Goal: Entertainment & Leisure: Browse casually

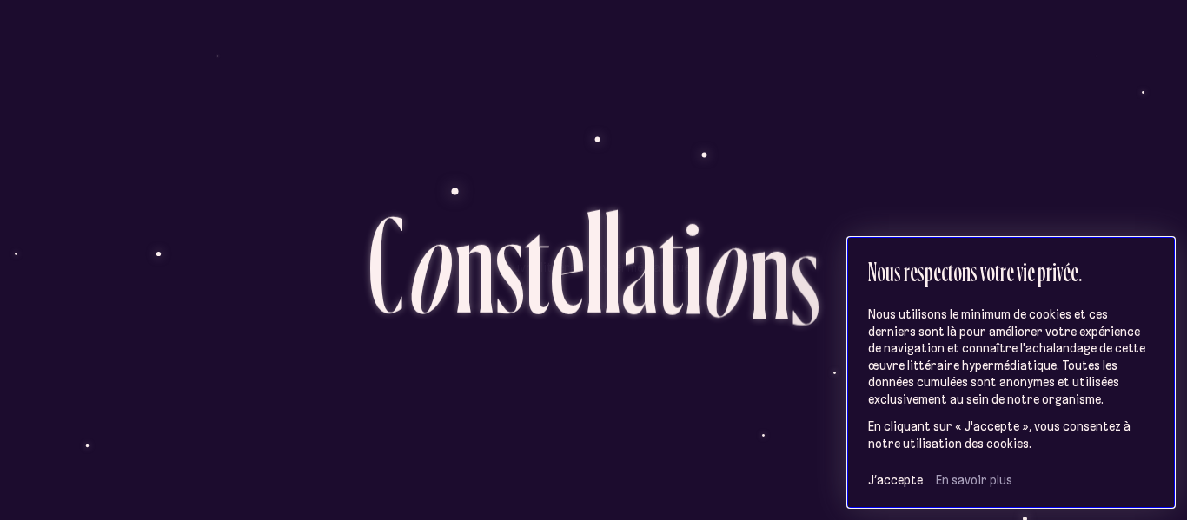
click at [869, 386] on p "Nous utilisons le minimum de cookies et ces derniers sont là pour améliorer vot…" at bounding box center [1011, 358] width 287 height 102
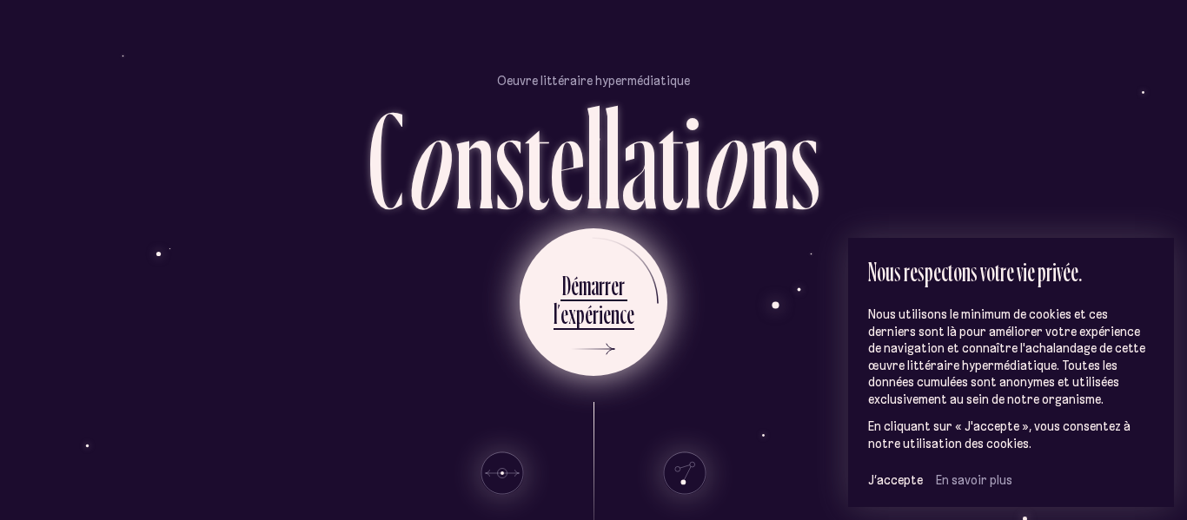
click at [574, 311] on div "x" at bounding box center [572, 314] width 8 height 34
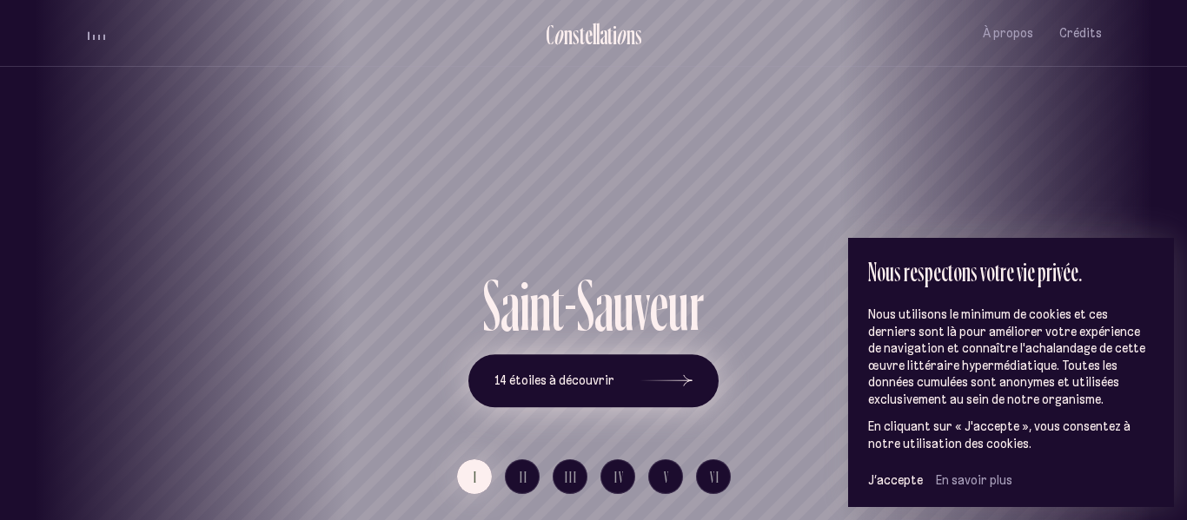
click at [674, 386] on icon at bounding box center [666, 381] width 52 height 130
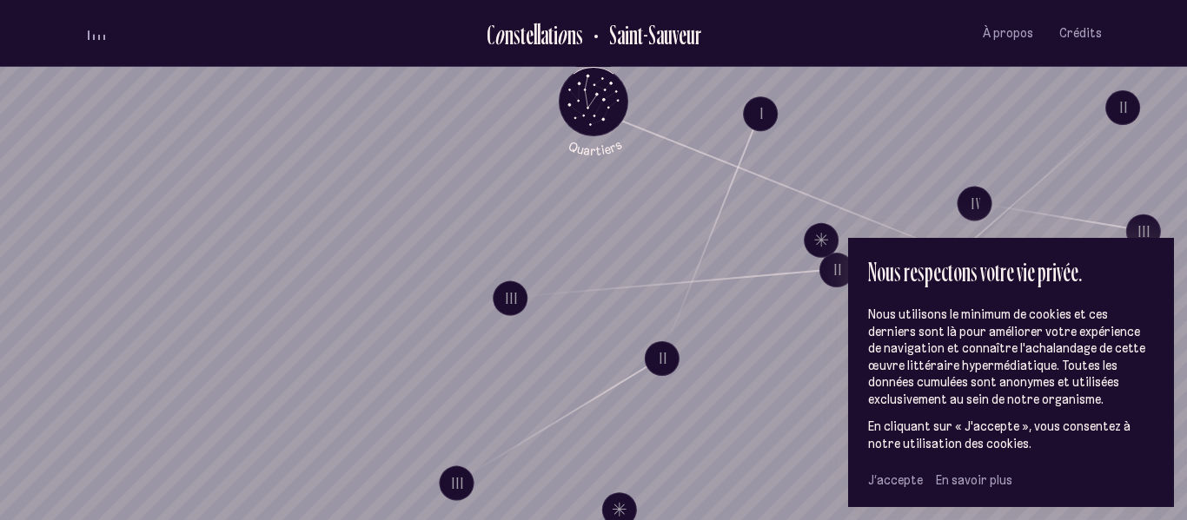
click at [907, 479] on span "J’accepte" at bounding box center [895, 481] width 55 height 16
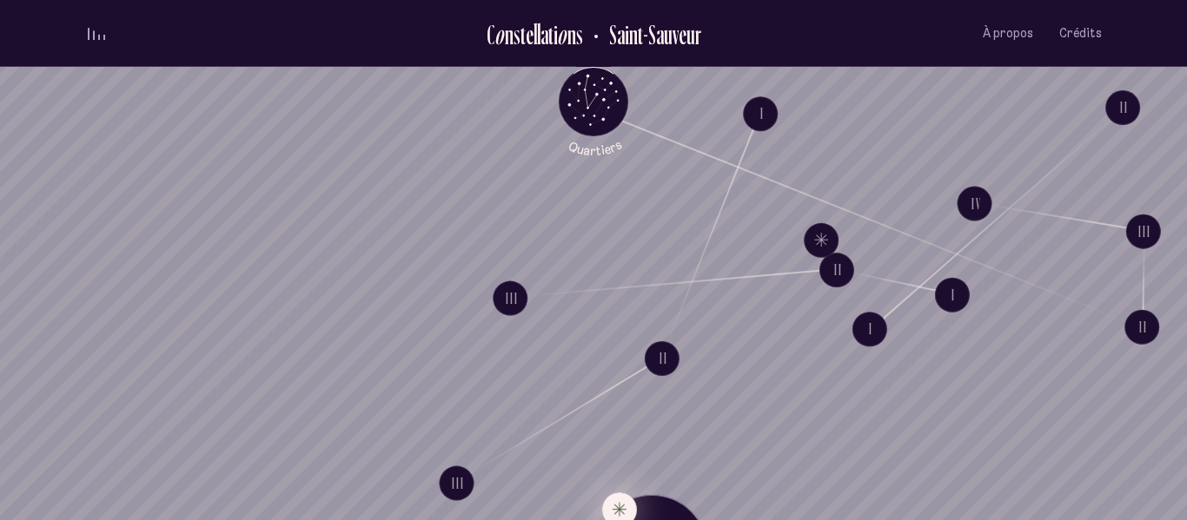
click at [616, 512] on button "Explore Étoile solitaire IV" at bounding box center [619, 510] width 35 height 35
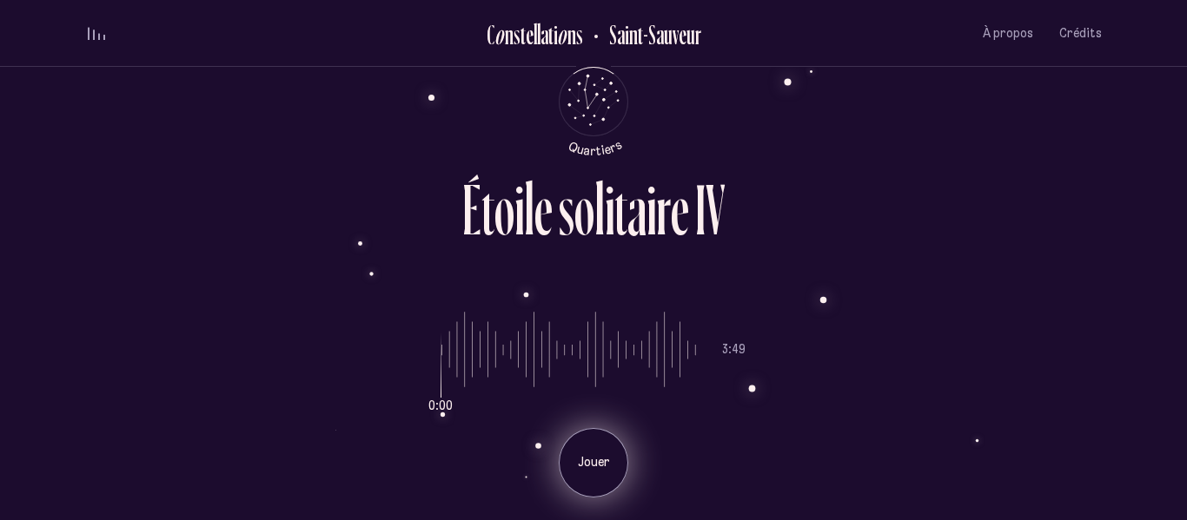
click at [593, 472] on div "Jouer" at bounding box center [594, 463] width 70 height 70
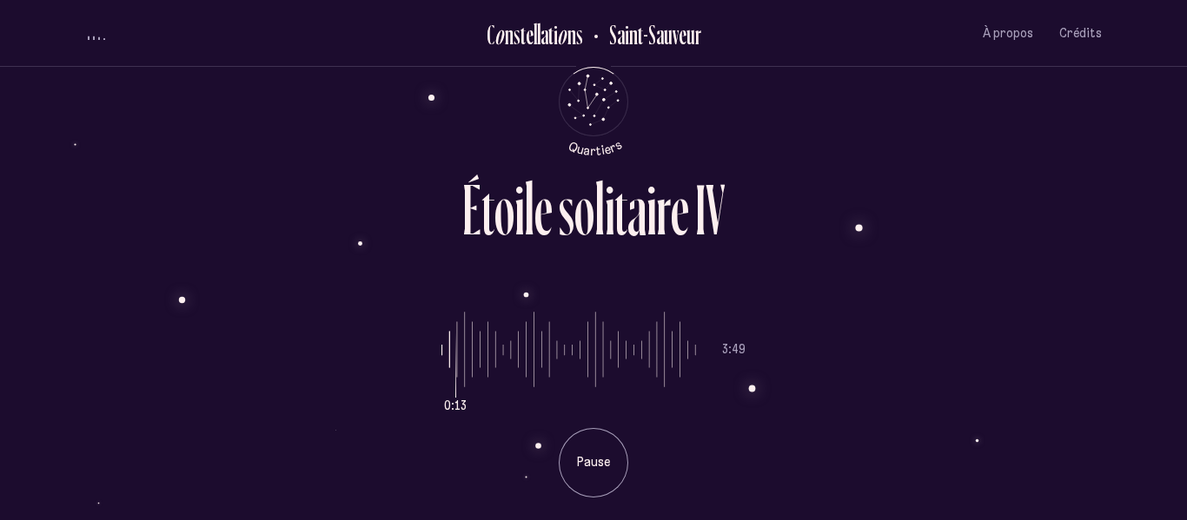
click at [436, 352] on div "0:13 3:49 Pause" at bounding box center [593, 391] width 1017 height 213
drag, startPoint x: 459, startPoint y: 366, endPoint x: 421, endPoint y: 363, distance: 37.5
click at [441, 363] on input "range" at bounding box center [568, 350] width 255 height 130
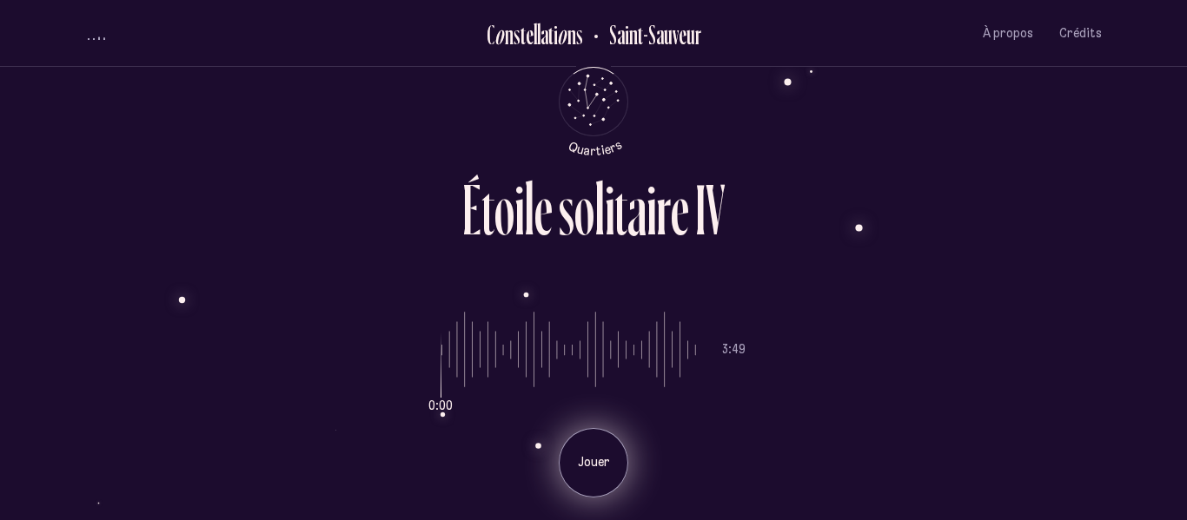
click at [590, 466] on p "Jouer" at bounding box center [593, 462] width 43 height 17
click at [847, 321] on div "0:04 3:49 Pause" at bounding box center [593, 391] width 1017 height 213
click at [699, 360] on ul "0:06 3:49" at bounding box center [593, 350] width 304 height 130
type input "***"
click at [691, 352] on input "range" at bounding box center [568, 350] width 255 height 130
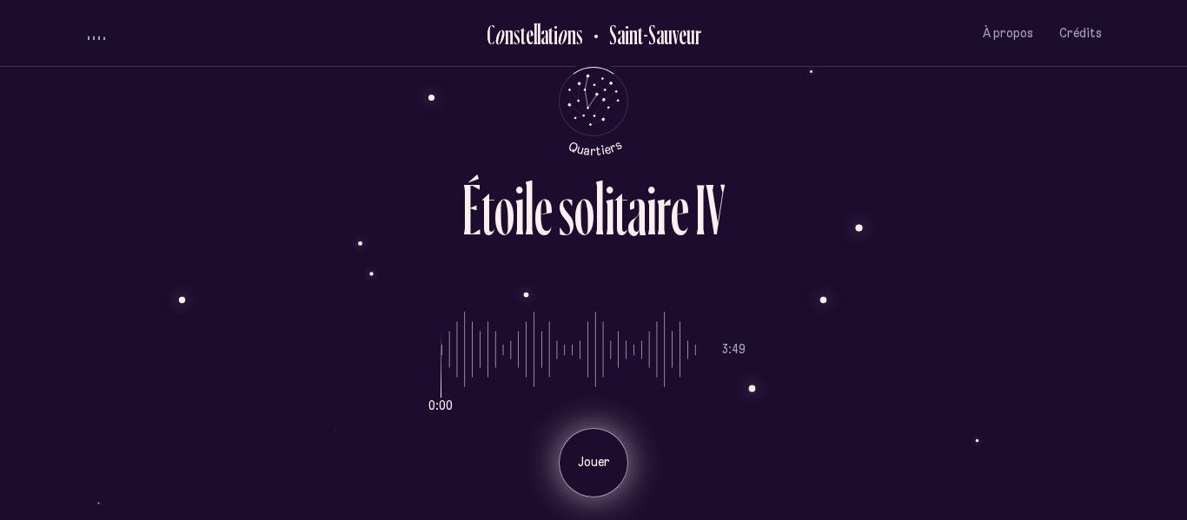
click at [783, 83] on div "É t o i l e s o l i t a i r e I V 0:00 3:49 Jouer" at bounding box center [593, 260] width 1043 height 520
click at [984, 239] on div "É t o i l e s o l i t a i r e I V" at bounding box center [593, 229] width 1017 height 111
click at [560, 227] on div "s" at bounding box center [567, 210] width 16 height 72
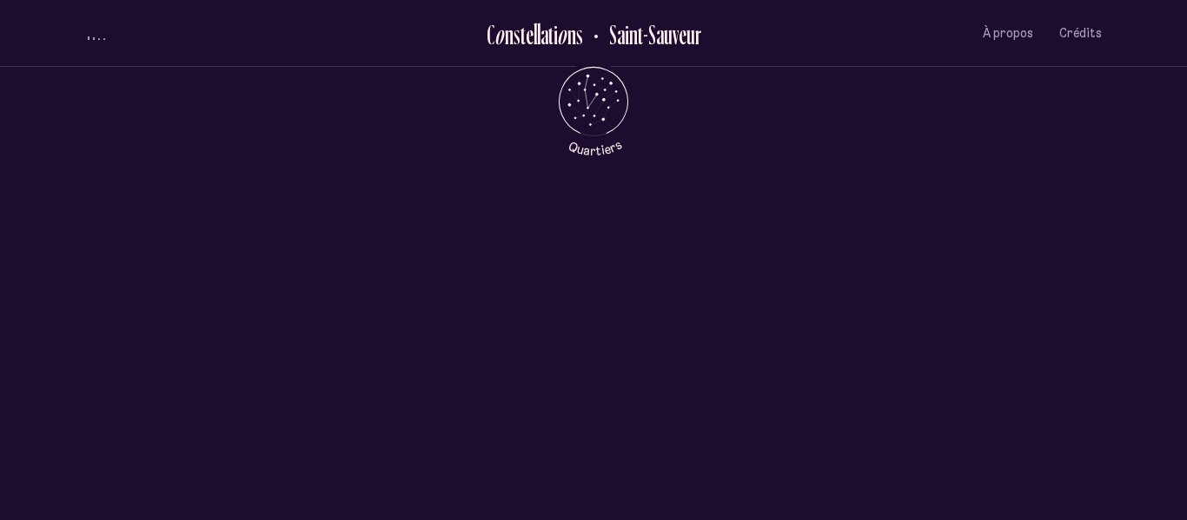
scroll to position [659, 0]
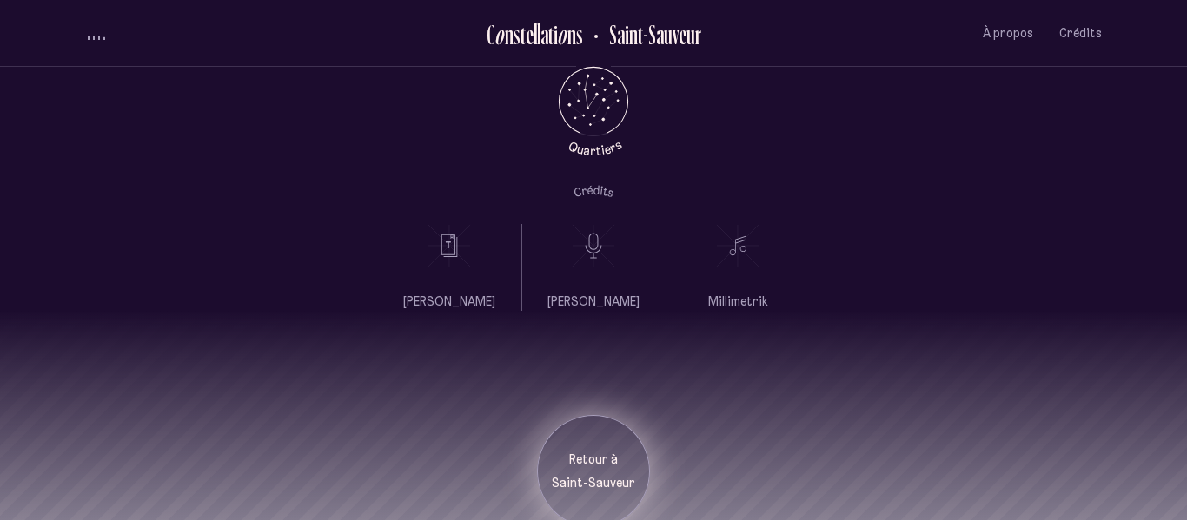
click at [607, 475] on p "Saint-Sauveur" at bounding box center [593, 483] width 87 height 17
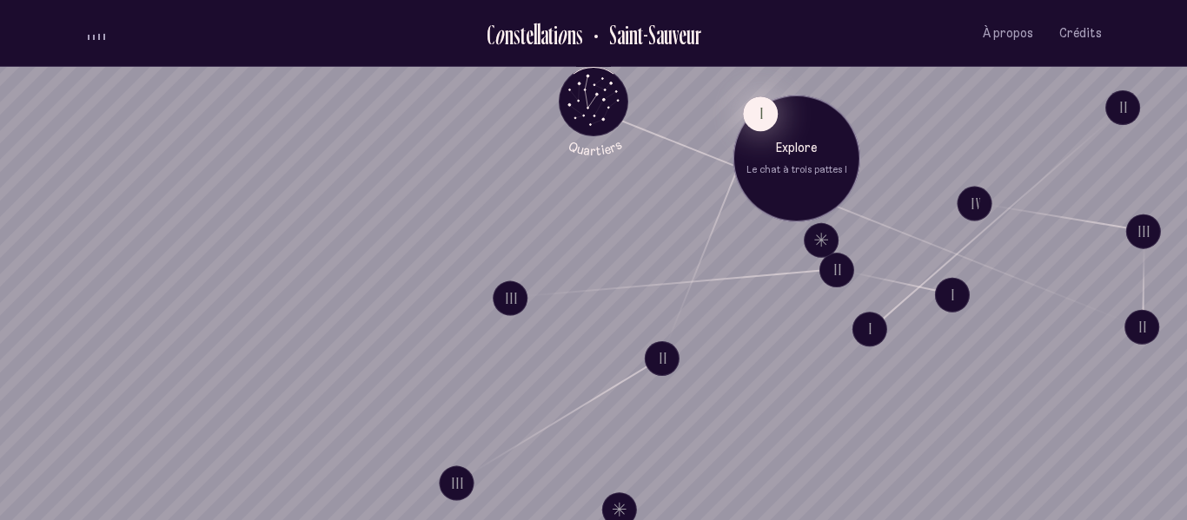
click at [762, 116] on button "I" at bounding box center [760, 113] width 35 height 35
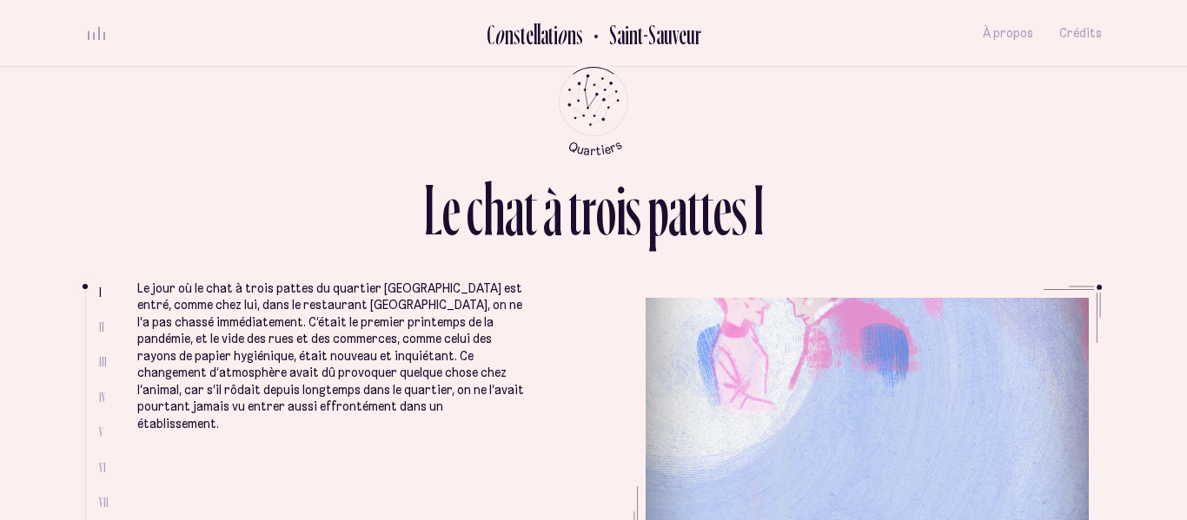
click at [102, 324] on span "II" at bounding box center [101, 327] width 5 height 15
click at [847, 216] on div "L e c h a t à t r o i s p a t t e s I" at bounding box center [593, 203] width 1017 height 59
click at [1103, 289] on div "L e c h a t à t r o i s p a t t e s I I II III IV V VI VII VIII Le jour où le c…" at bounding box center [593, 260] width 1043 height 520
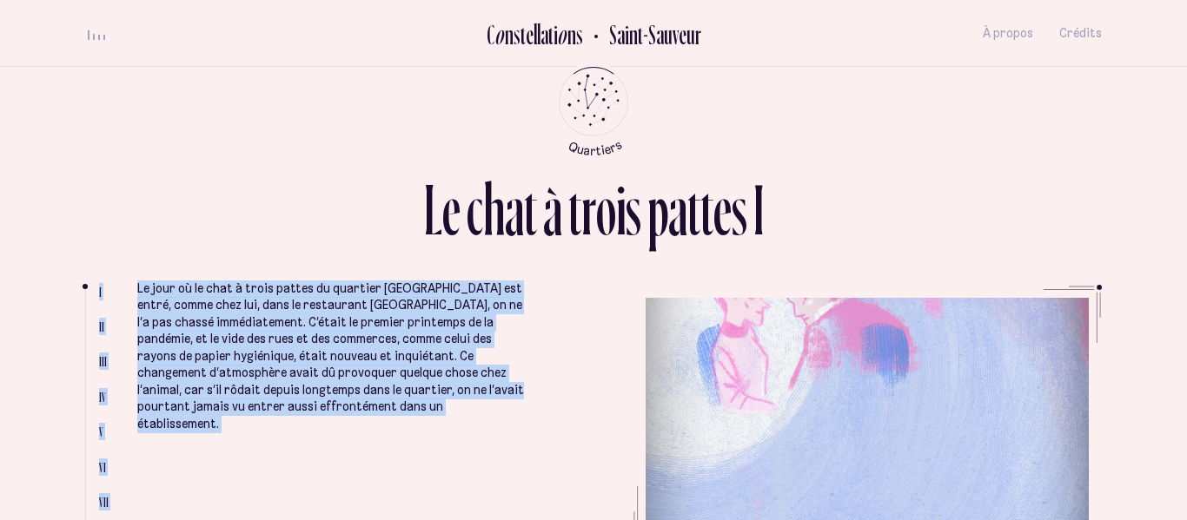
drag, startPoint x: 974, startPoint y: 385, endPoint x: 977, endPoint y: 194, distance: 191.2
click at [977, 194] on div "L e c h a t à t r o i s p a t t e s I I II III IV V VI VII VIII Le jour où le c…" at bounding box center [593, 260] width 1043 height 520
click at [99, 321] on span "II" at bounding box center [101, 327] width 5 height 15
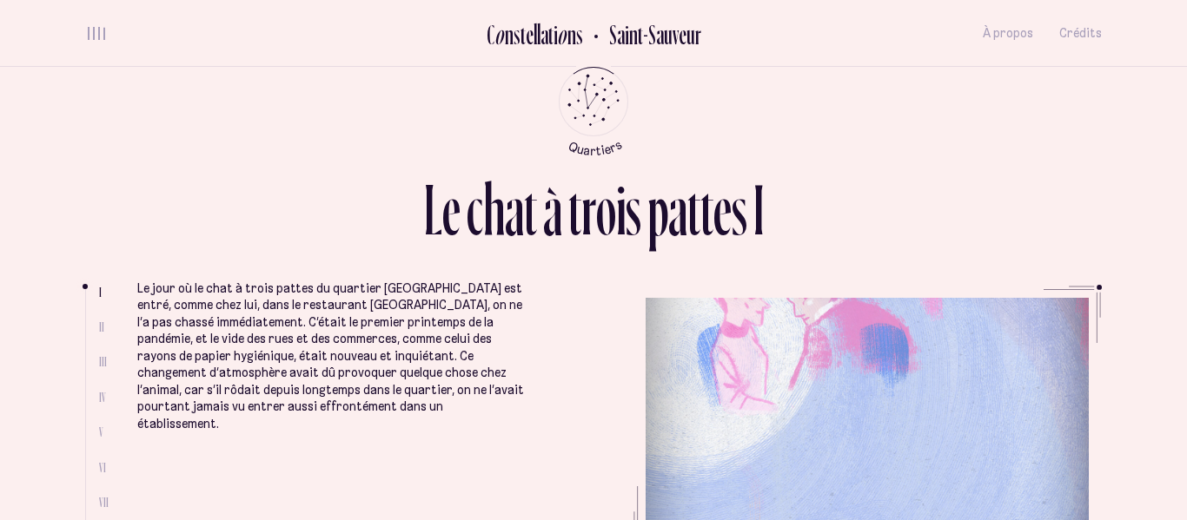
click at [99, 328] on span "II" at bounding box center [101, 327] width 5 height 15
drag, startPoint x: 86, startPoint y: 287, endPoint x: 86, endPoint y: 306, distance: 19.1
click at [86, 306] on ul at bounding box center [92, 417] width 14 height 256
click at [96, 289] on ul at bounding box center [92, 417] width 14 height 256
click at [99, 323] on span "II" at bounding box center [101, 327] width 5 height 15
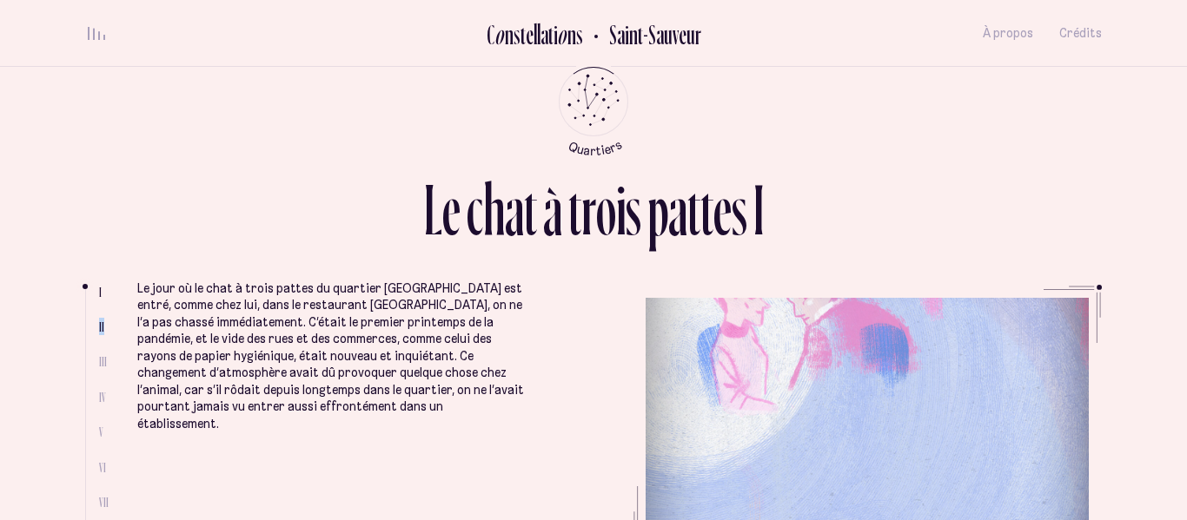
click at [99, 323] on span "II" at bounding box center [101, 327] width 5 height 15
click at [574, 101] on icon "Retour au menu principal" at bounding box center [593, 100] width 52 height 52
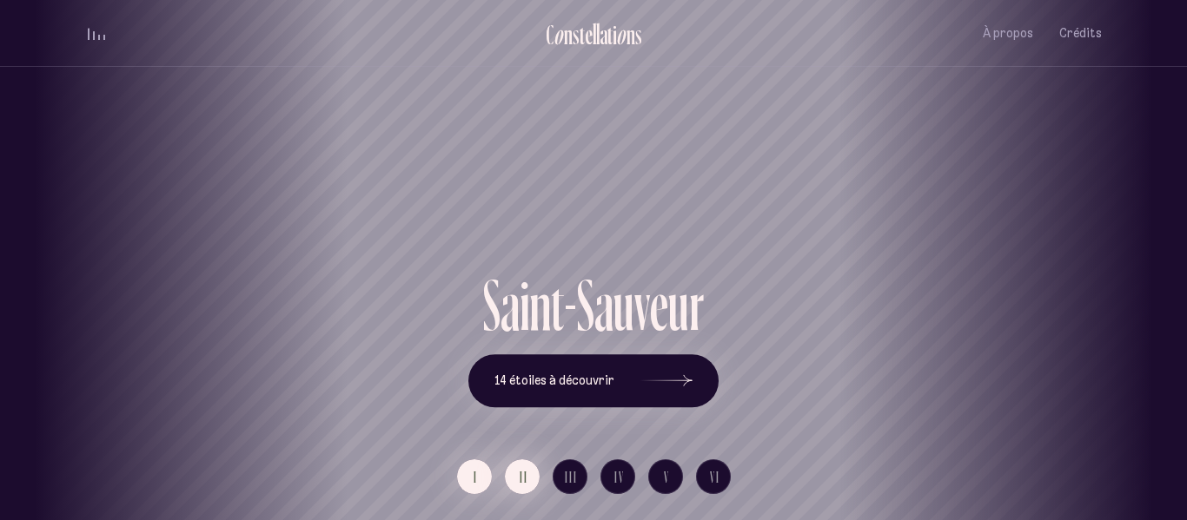
click at [525, 478] on span "II" at bounding box center [524, 477] width 9 height 15
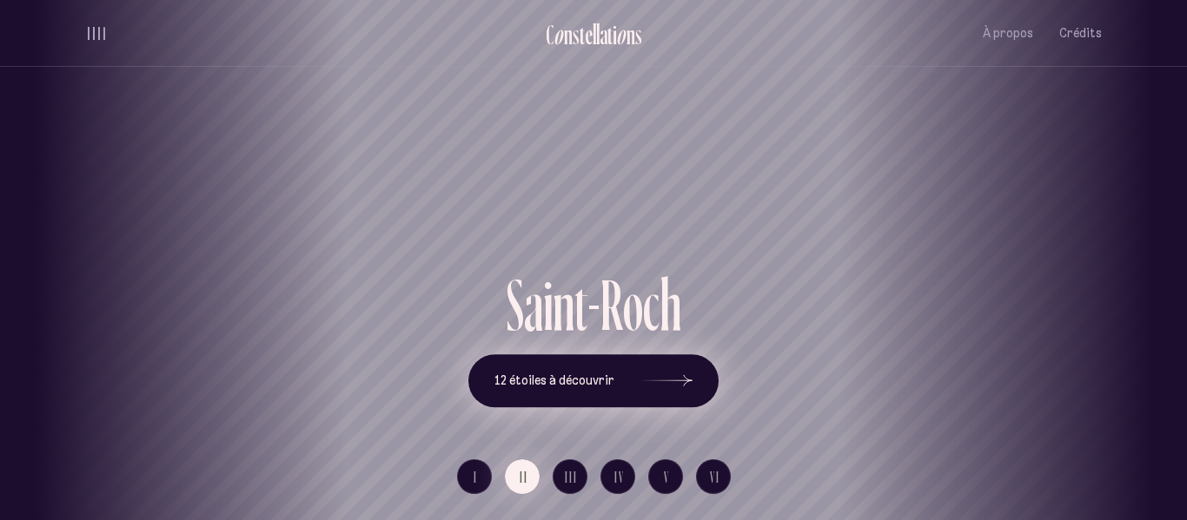
click at [534, 377] on span "12 étoiles à découvrir" at bounding box center [554, 381] width 120 height 15
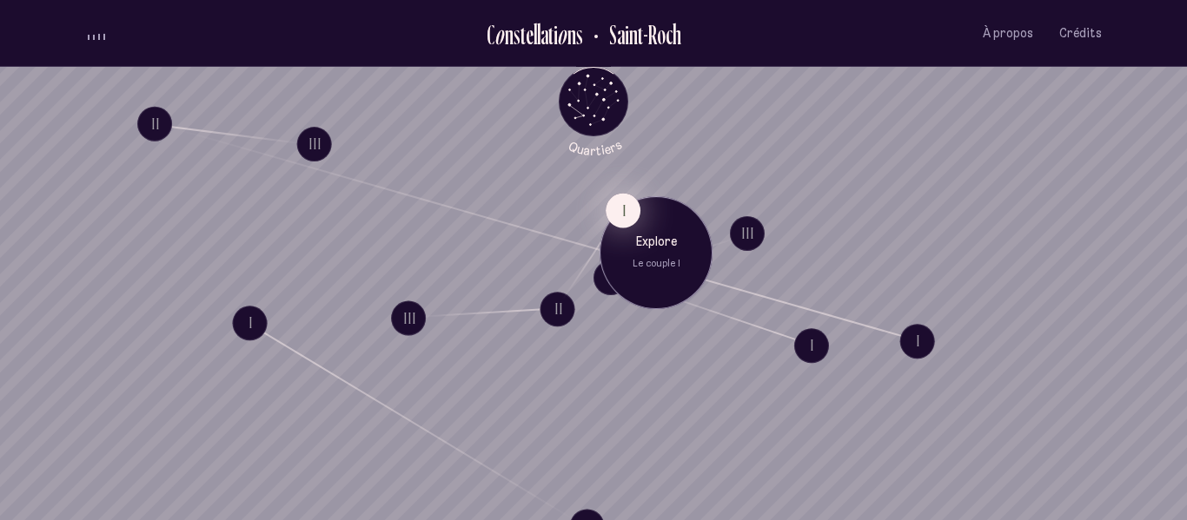
click at [618, 211] on button "I" at bounding box center [623, 210] width 35 height 35
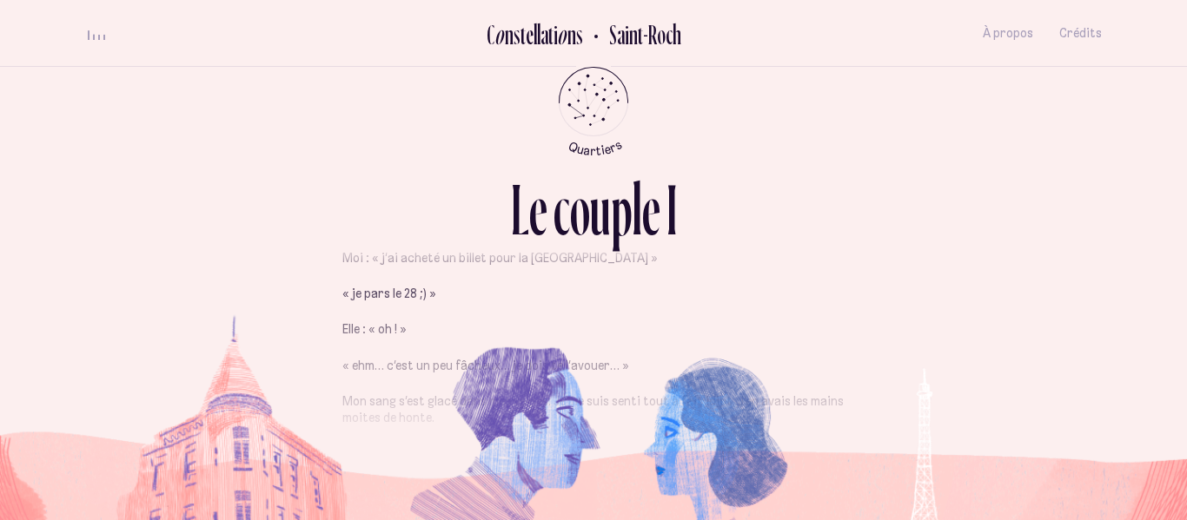
scroll to position [1096, 0]
click at [723, 354] on p "« ehm… c’est un peu fâcheux… je dois te l’avouer… »" at bounding box center [593, 362] width 502 height 17
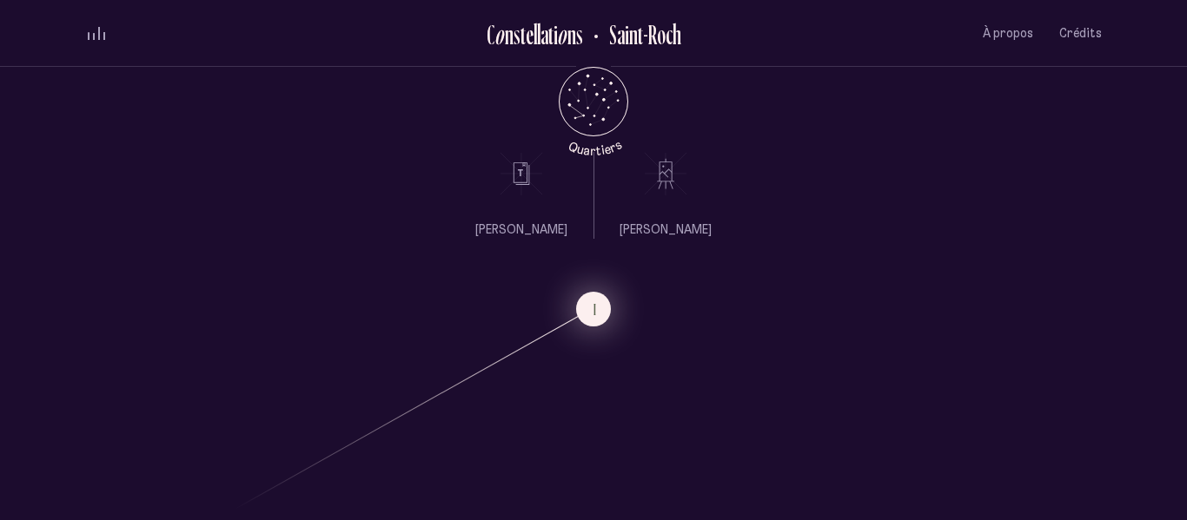
scroll to position [823, 0]
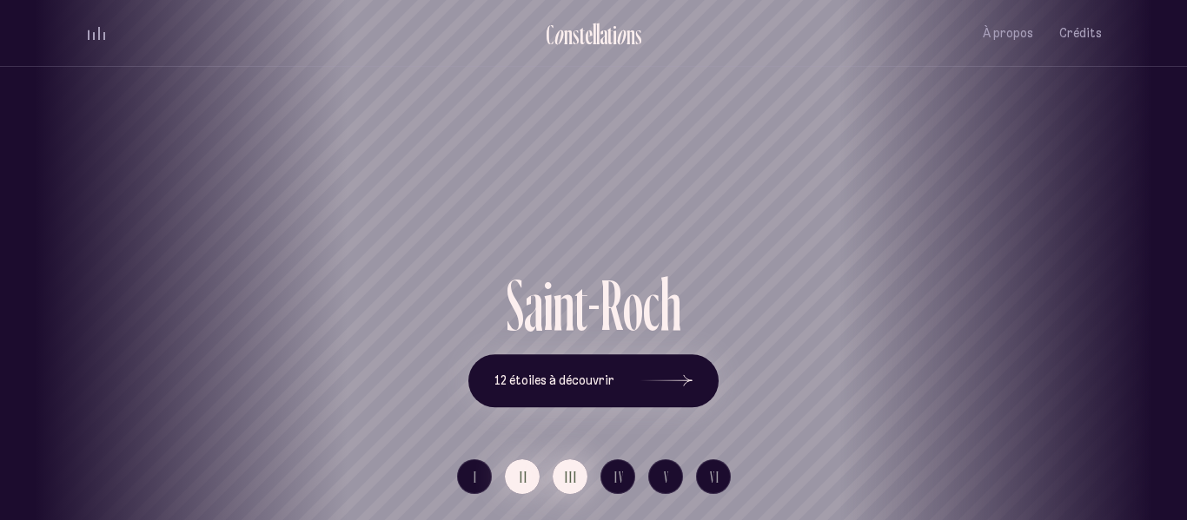
click at [573, 479] on span "III" at bounding box center [571, 477] width 13 height 15
click at [572, 478] on span "III" at bounding box center [571, 477] width 13 height 15
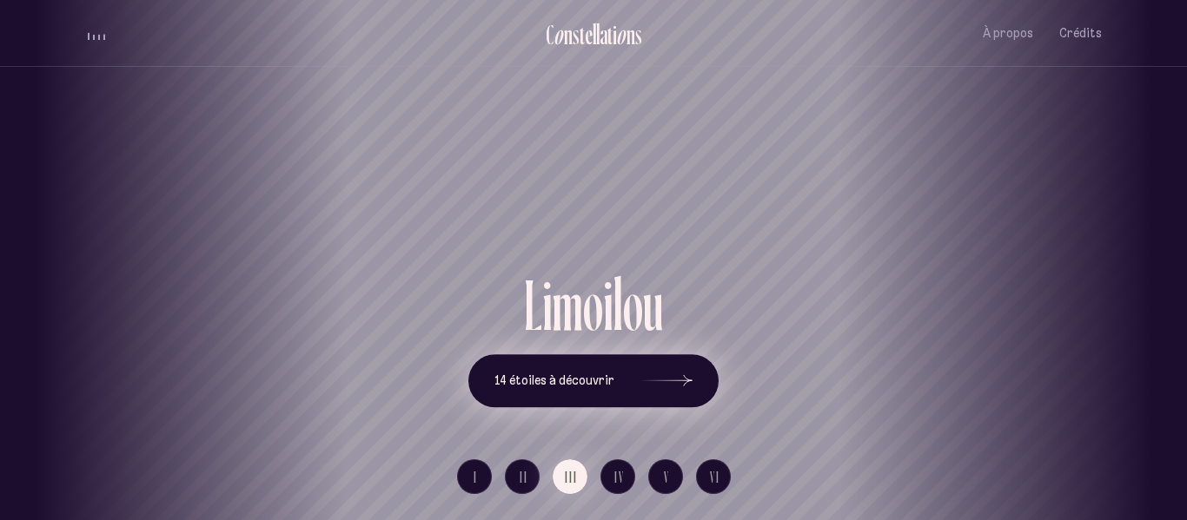
click at [619, 374] on button "14 étoiles à découvrir" at bounding box center [593, 381] width 250 height 54
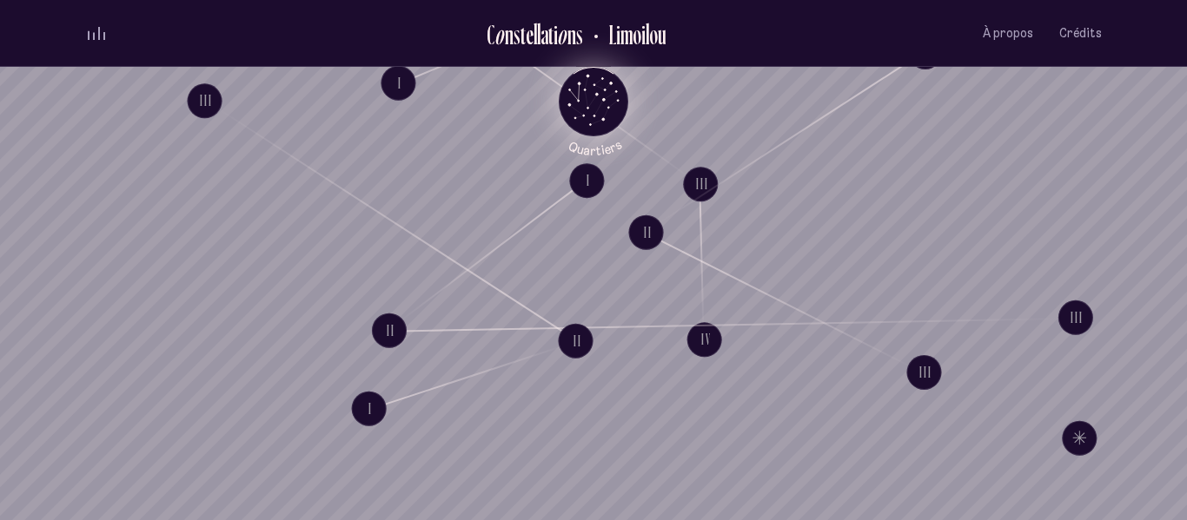
click at [583, 103] on icon "Quartiers" at bounding box center [594, 129] width 102 height 53
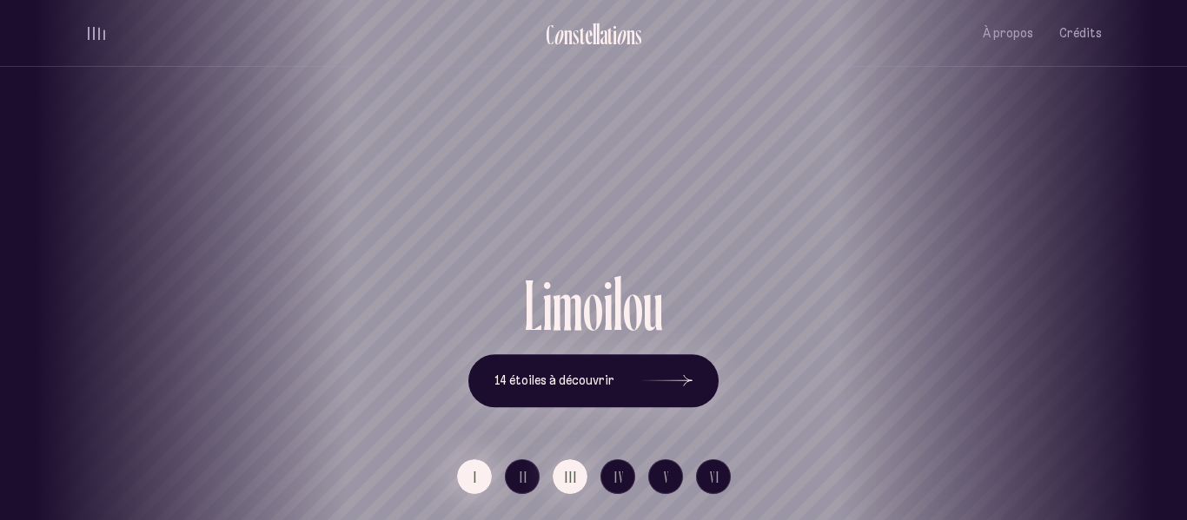
click at [477, 480] on span "I" at bounding box center [476, 477] width 4 height 15
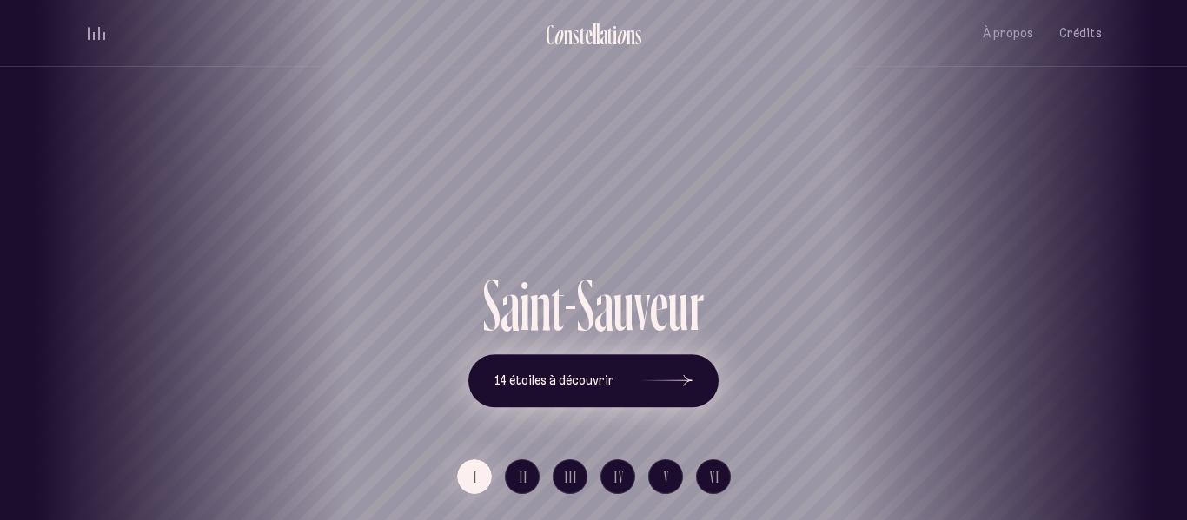
click at [560, 382] on span "14 étoiles à découvrir" at bounding box center [554, 381] width 120 height 15
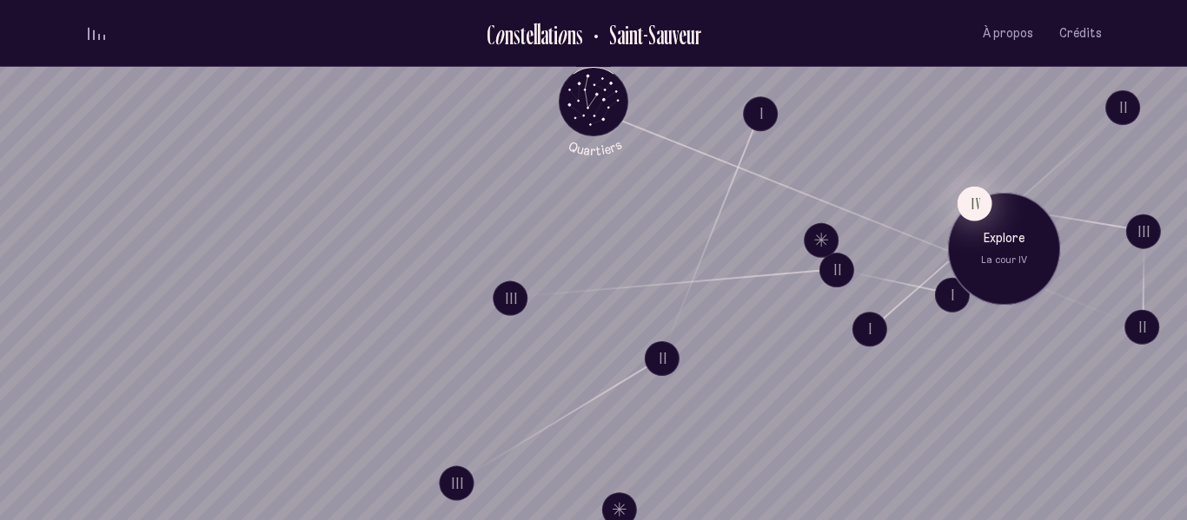
click at [976, 197] on button "IV" at bounding box center [974, 203] width 35 height 35
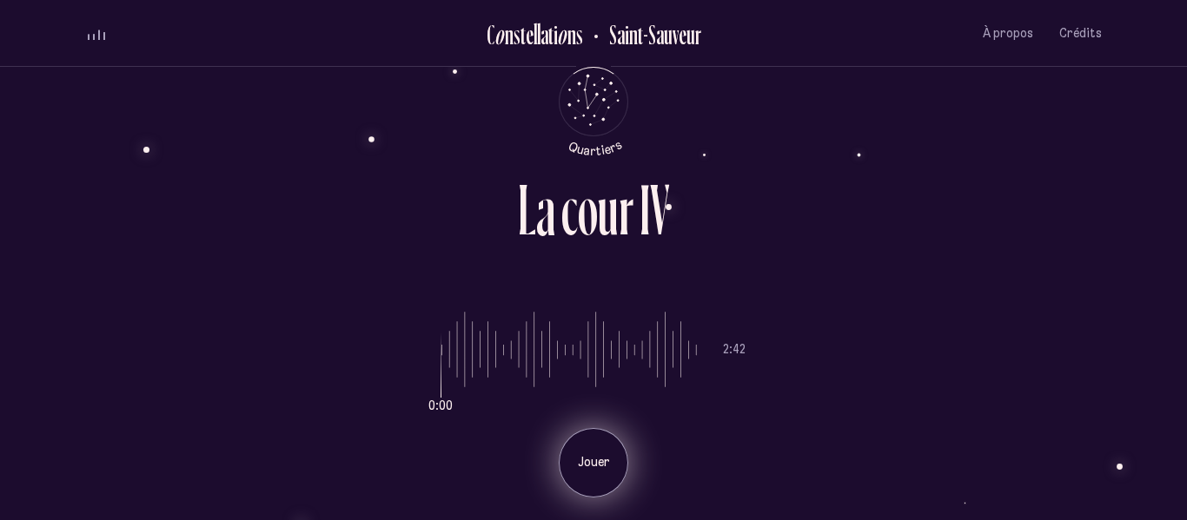
click at [596, 441] on div "Jouer" at bounding box center [594, 463] width 70 height 70
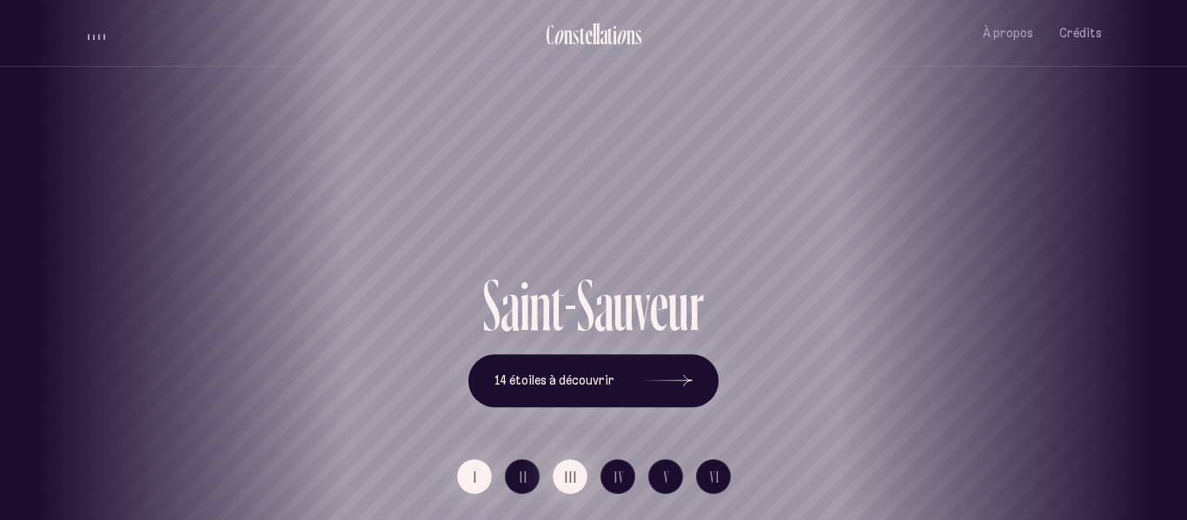
click at [573, 474] on span "III" at bounding box center [571, 477] width 13 height 15
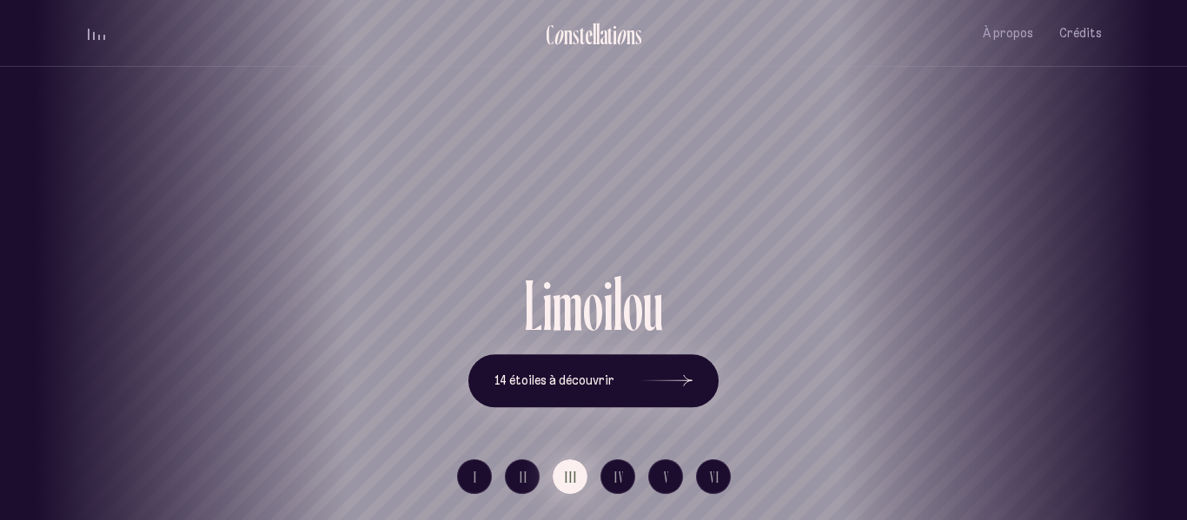
click at [573, 474] on span "III" at bounding box center [571, 477] width 13 height 15
click at [577, 388] on span "14 étoiles à découvrir" at bounding box center [554, 381] width 120 height 15
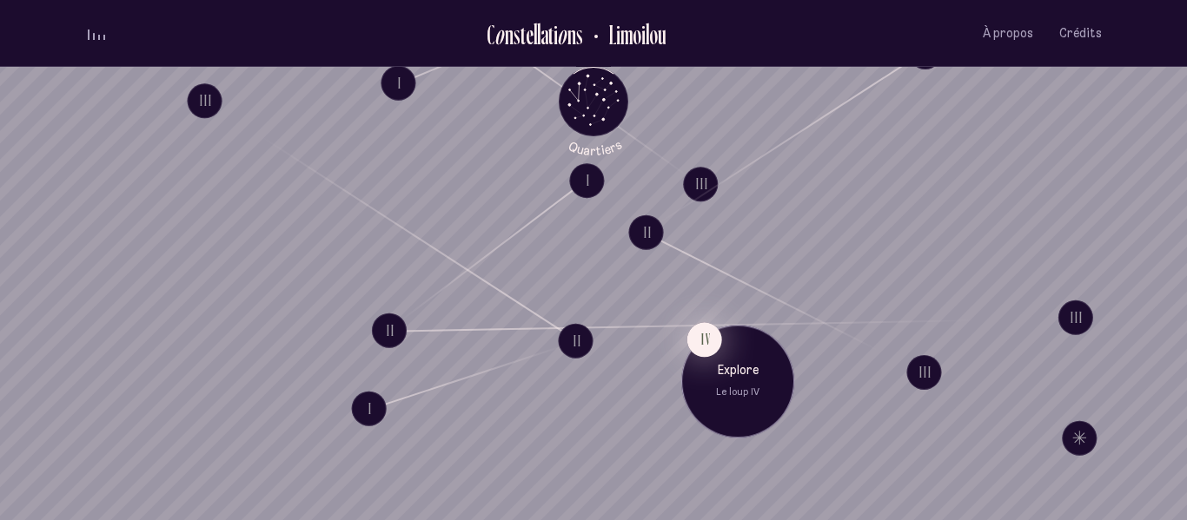
click at [698, 340] on button "IV" at bounding box center [704, 339] width 35 height 35
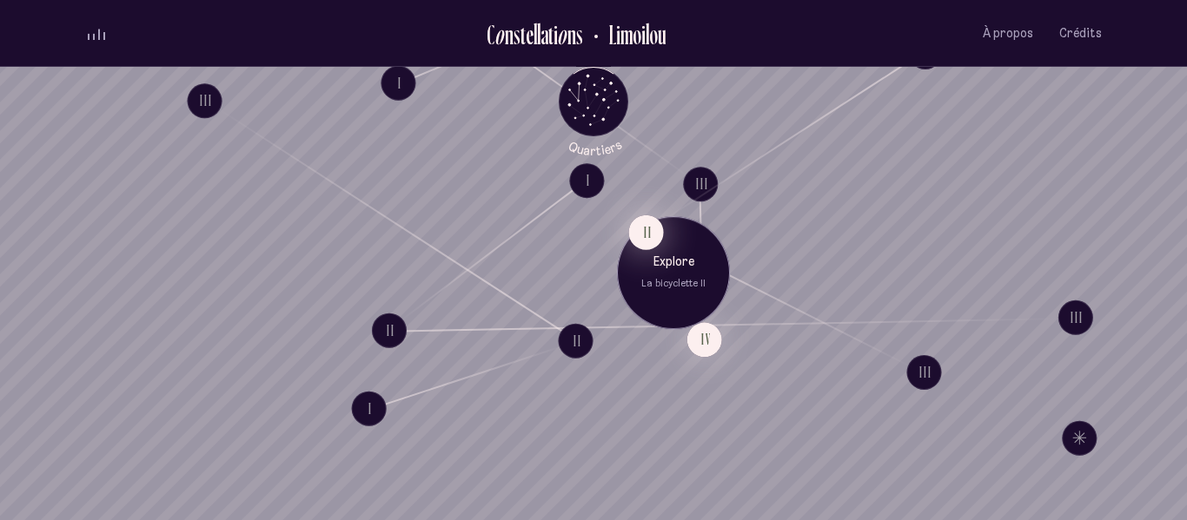
click at [650, 234] on button "II" at bounding box center [646, 232] width 35 height 35
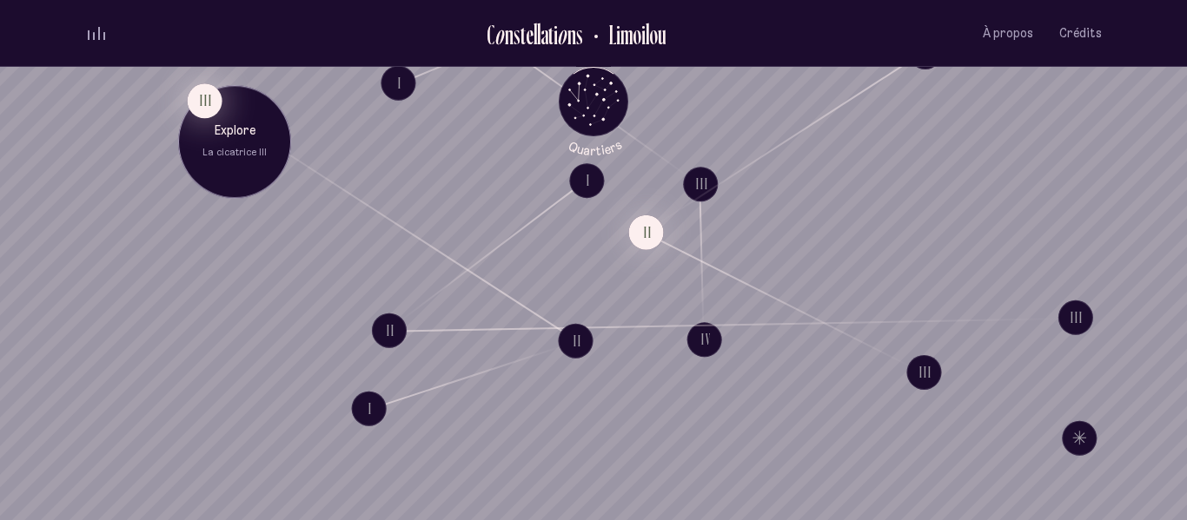
click at [203, 103] on button "III" at bounding box center [205, 100] width 35 height 35
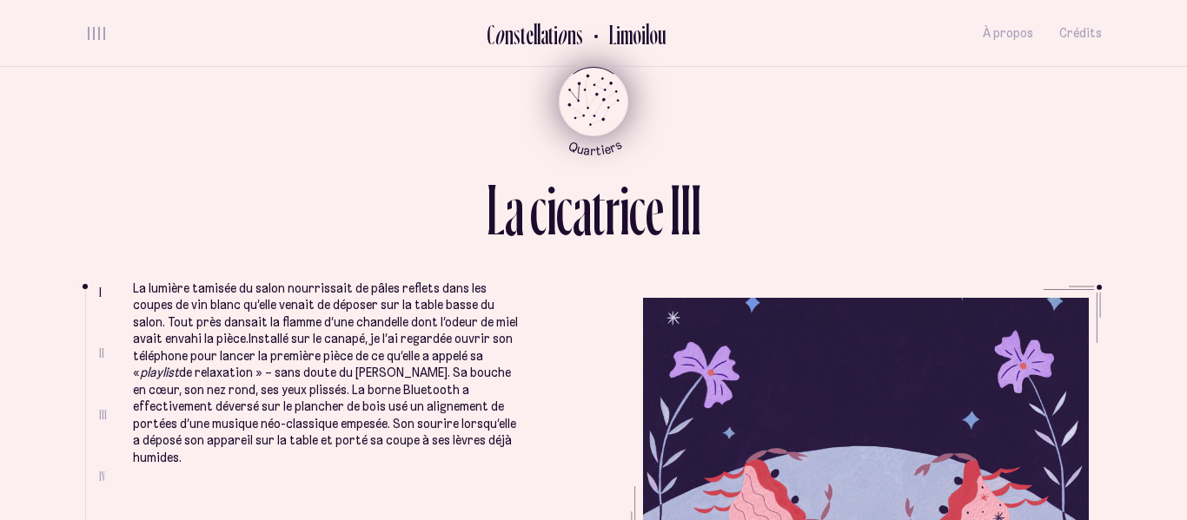
click at [593, 101] on icon "Retour au menu principal" at bounding box center [593, 100] width 52 height 52
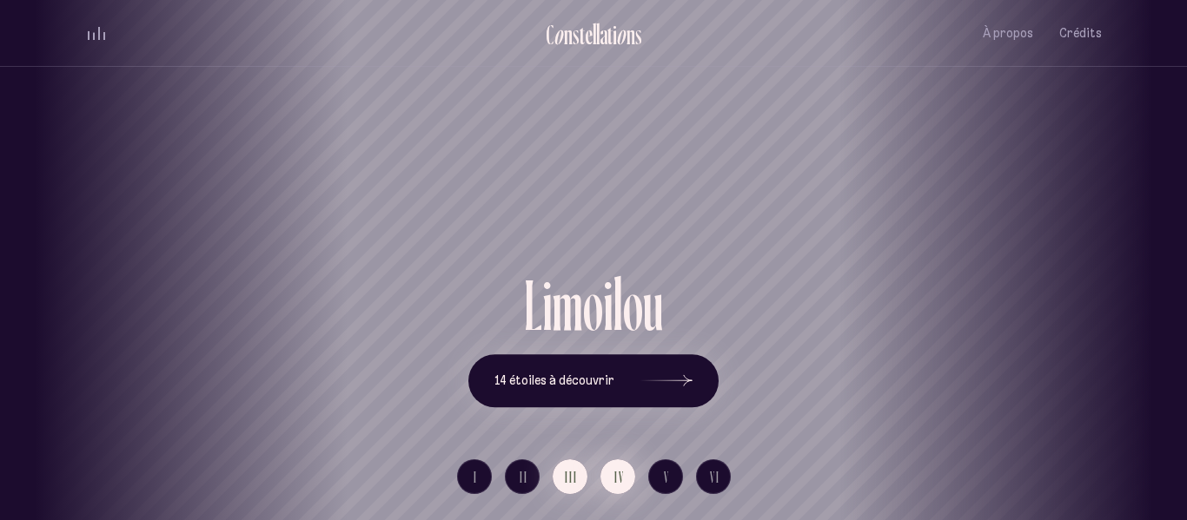
click at [616, 471] on span "IV" at bounding box center [619, 477] width 10 height 15
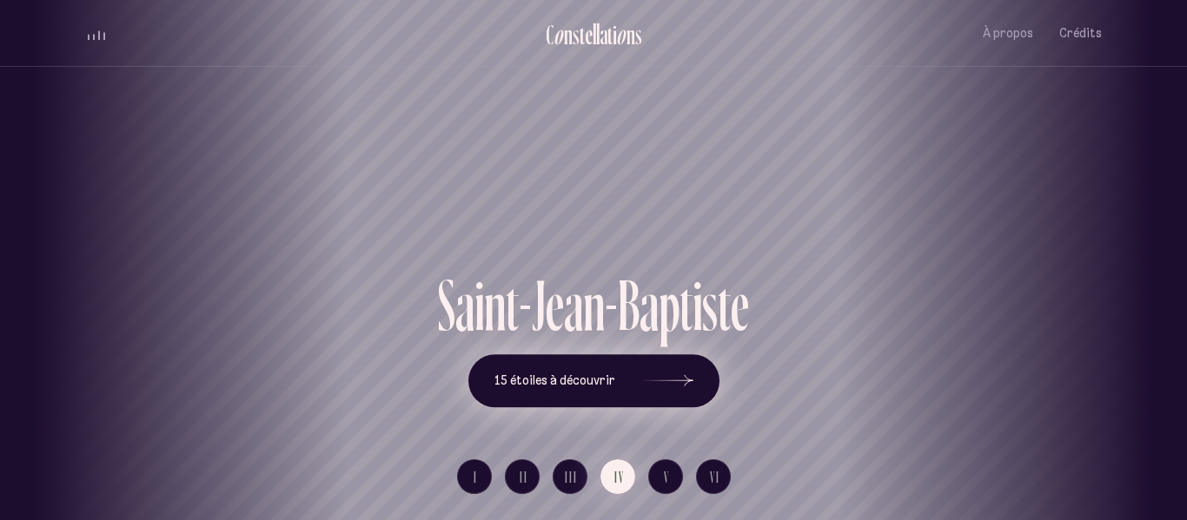
click at [580, 385] on span "15 étoiles à découvrir" at bounding box center [554, 381] width 121 height 15
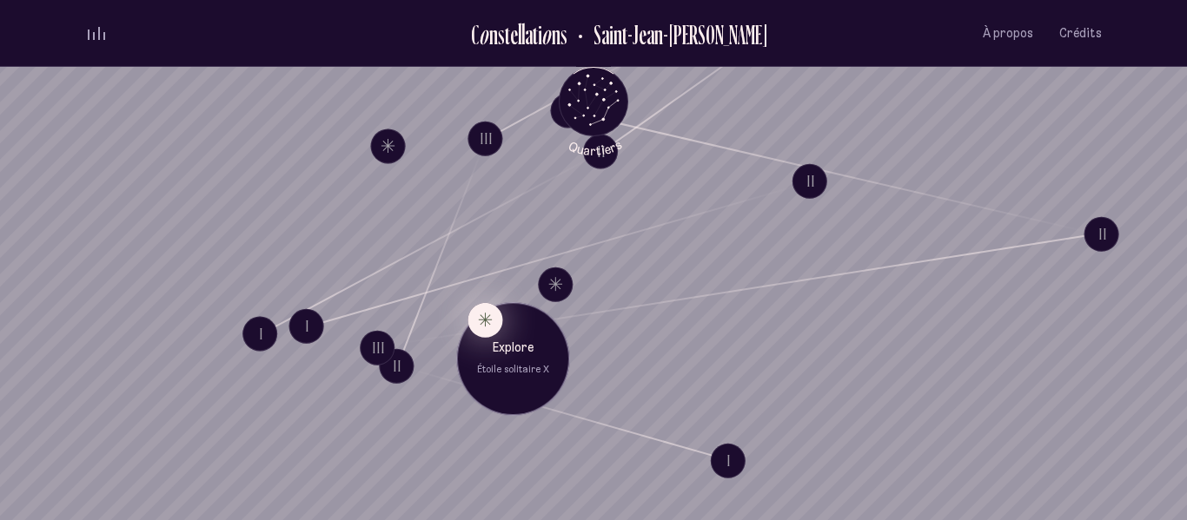
click at [490, 328] on button "Explore Étoile solitaire X" at bounding box center [484, 319] width 35 height 35
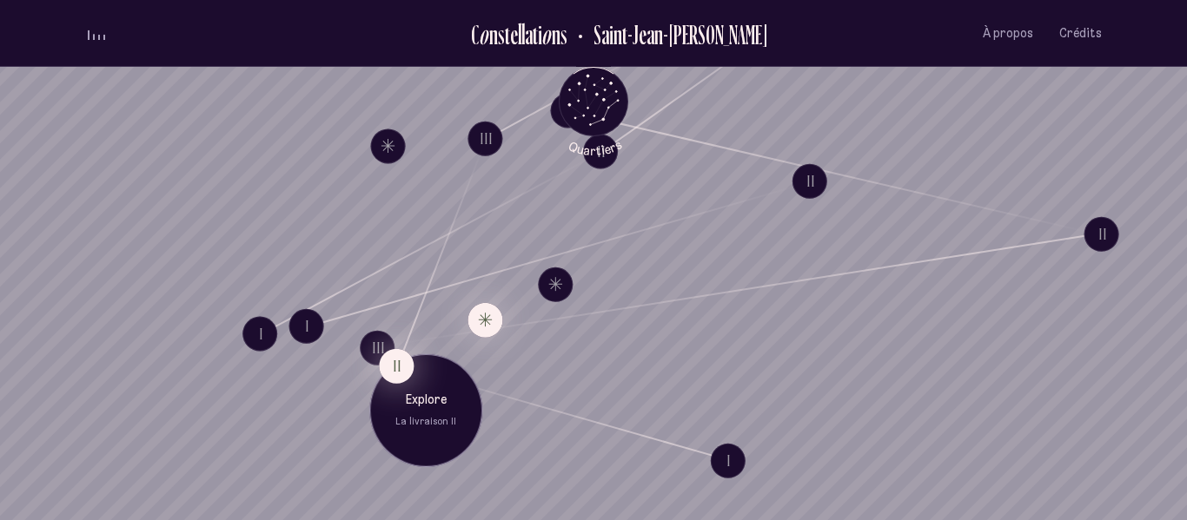
click at [398, 362] on button "II" at bounding box center [396, 365] width 35 height 35
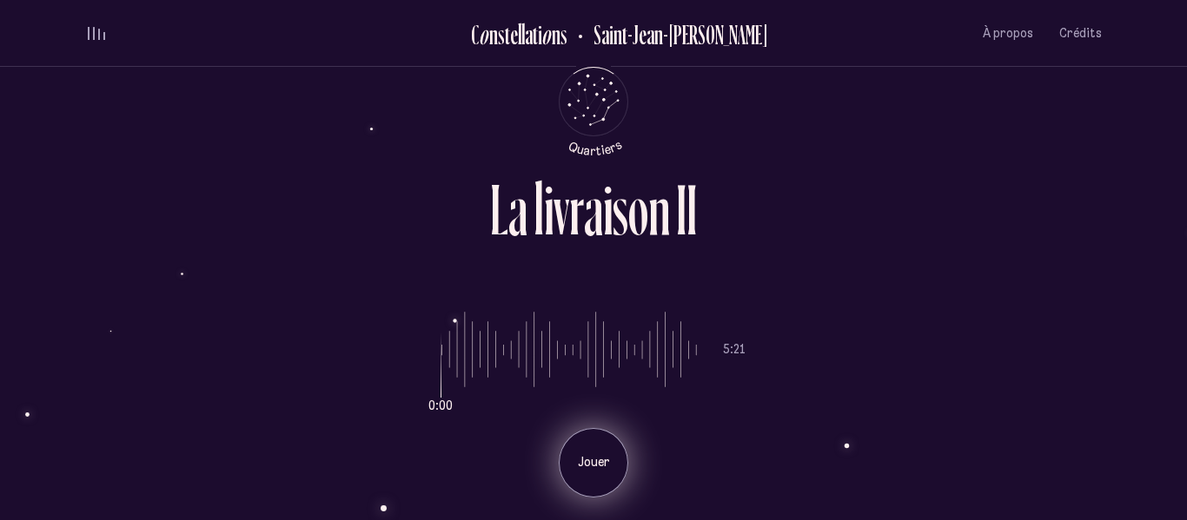
click at [600, 455] on p "Jouer" at bounding box center [593, 462] width 43 height 17
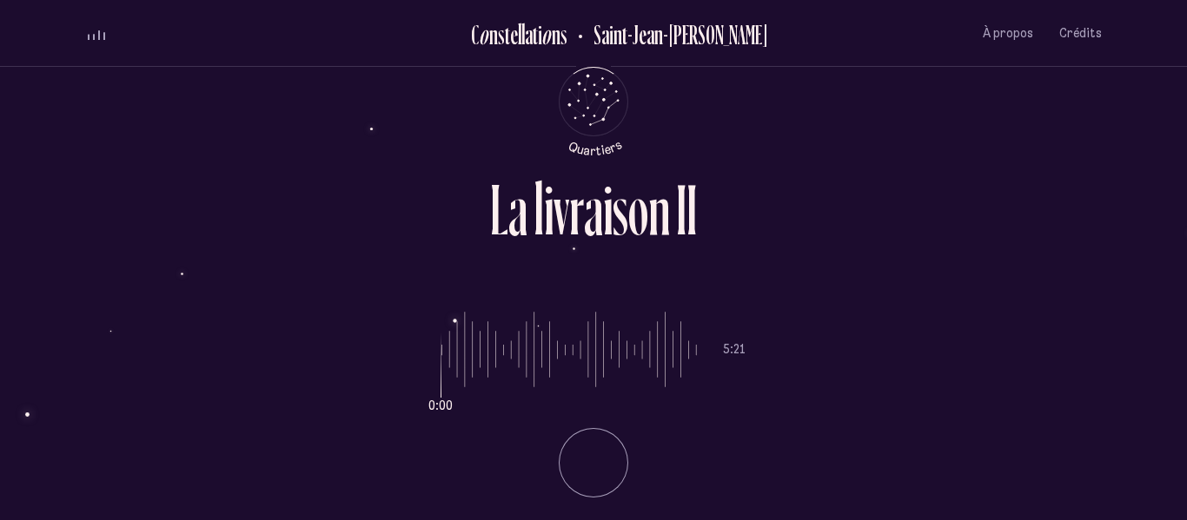
click at [600, 455] on li "Jouer" at bounding box center [593, 456] width 304 height 83
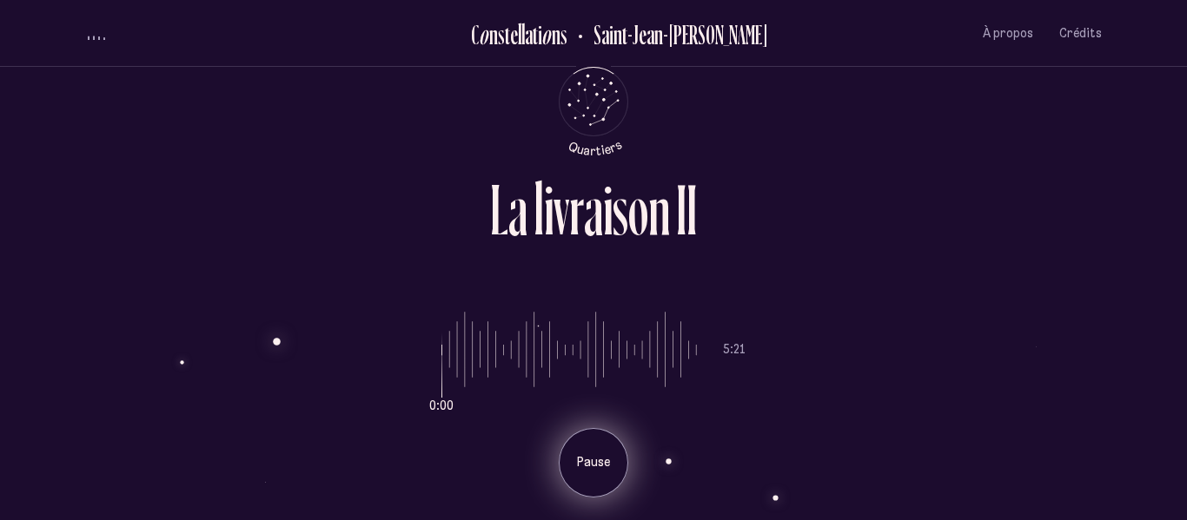
click at [600, 455] on p "Pause" at bounding box center [593, 462] width 43 height 17
click at [600, 455] on p "Jouer" at bounding box center [593, 462] width 43 height 17
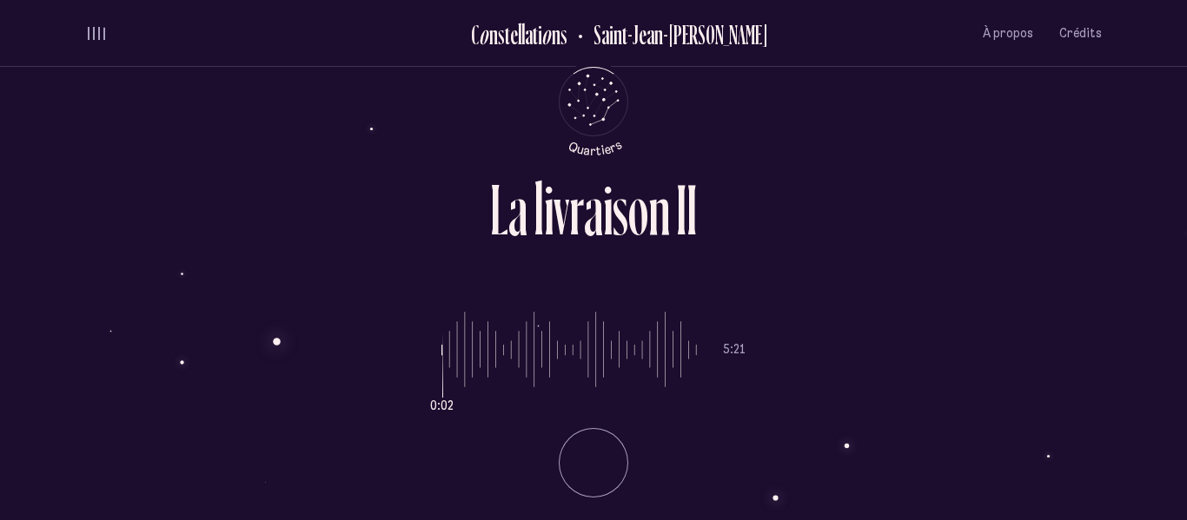
click at [600, 455] on li "Jouer" at bounding box center [593, 456] width 304 height 83
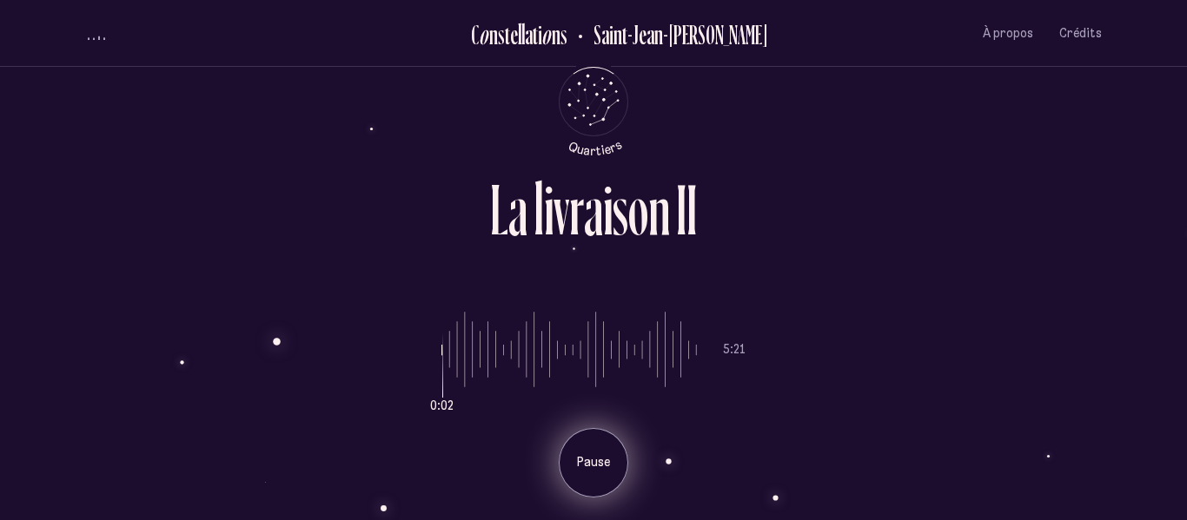
click at [600, 455] on p "Pause" at bounding box center [593, 462] width 43 height 17
click at [600, 455] on p "Jouer" at bounding box center [593, 462] width 43 height 17
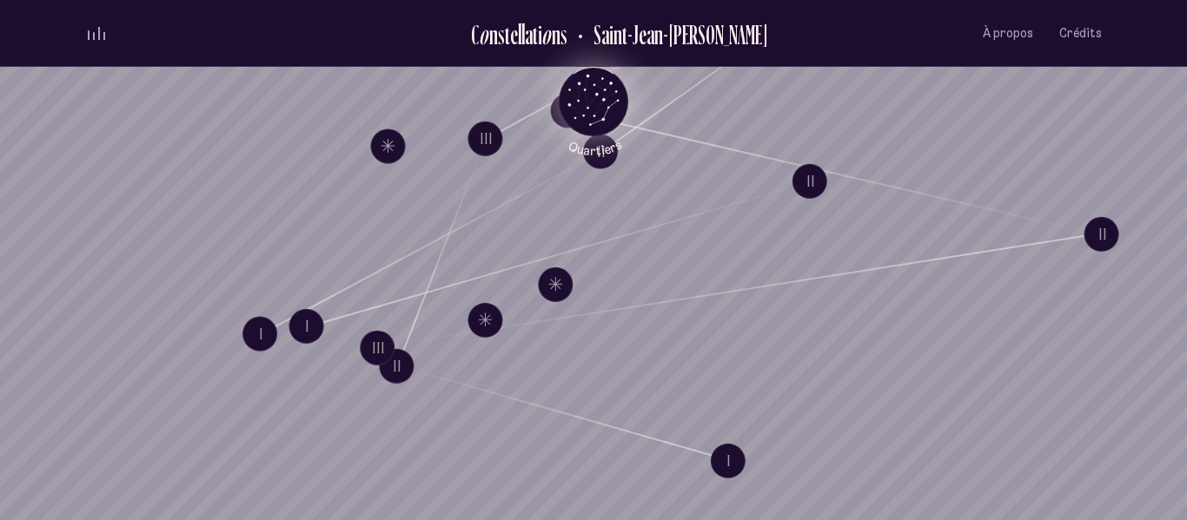
click at [596, 110] on icon "Quartiers" at bounding box center [594, 129] width 102 height 53
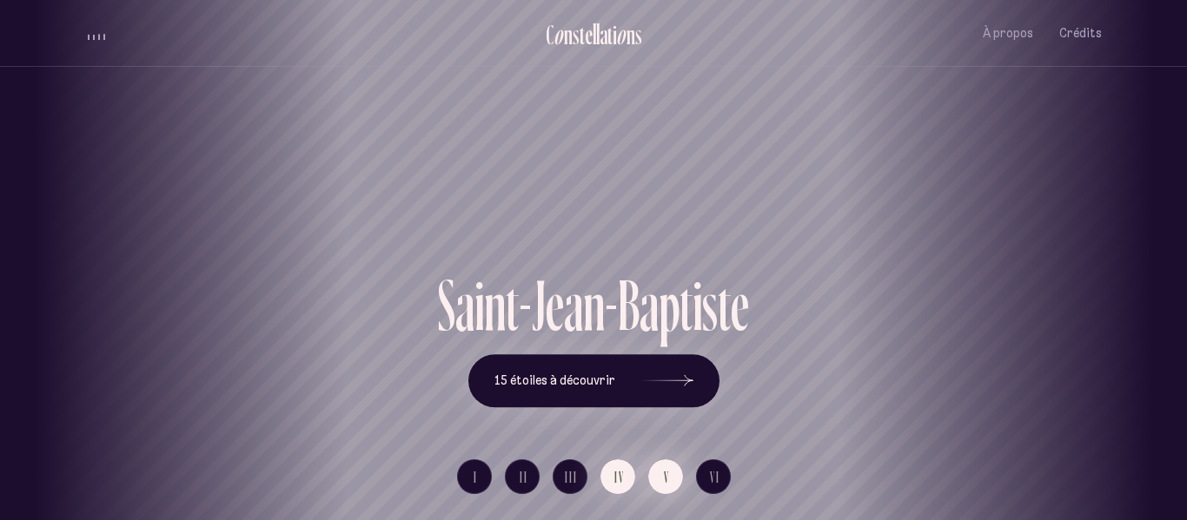
click at [672, 478] on button "V" at bounding box center [665, 477] width 35 height 35
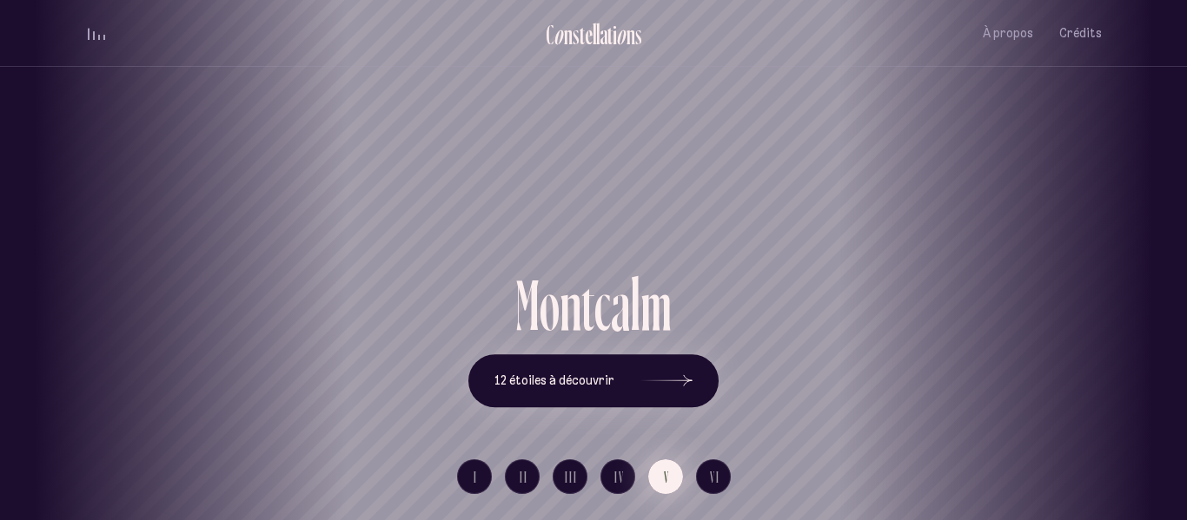
click at [672, 478] on button "V" at bounding box center [665, 477] width 35 height 35
click at [652, 363] on icon at bounding box center [666, 381] width 52 height 130
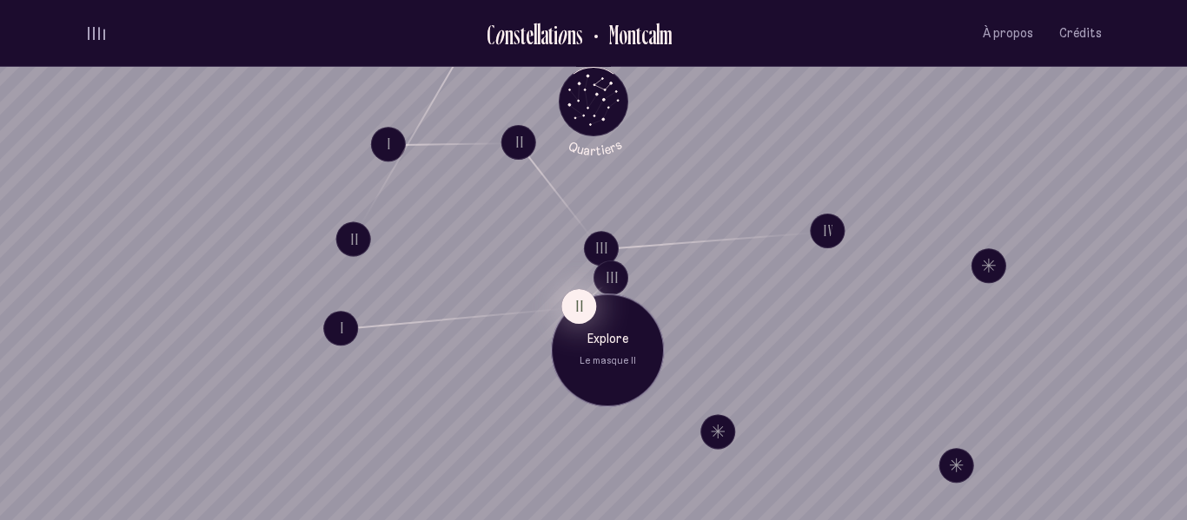
click at [582, 304] on button "II" at bounding box center [578, 305] width 35 height 35
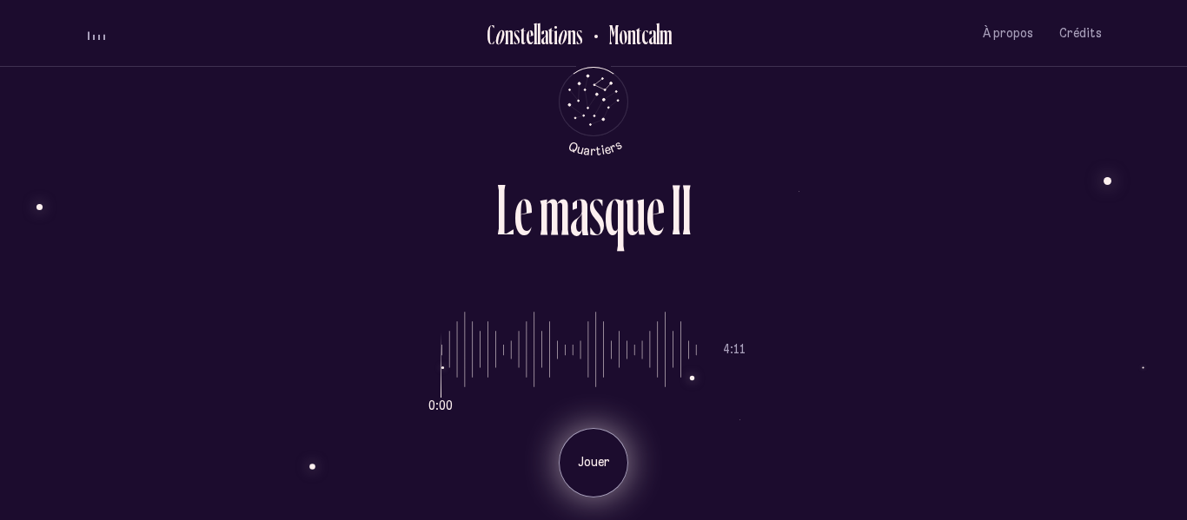
click at [607, 470] on p "Jouer" at bounding box center [593, 462] width 43 height 17
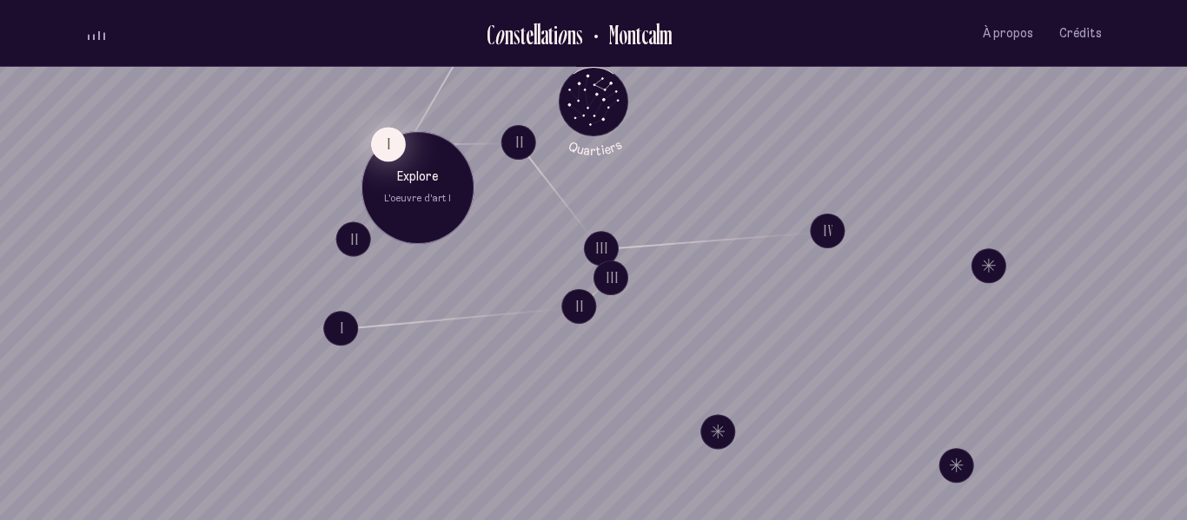
click at [386, 138] on button "I" at bounding box center [388, 144] width 35 height 35
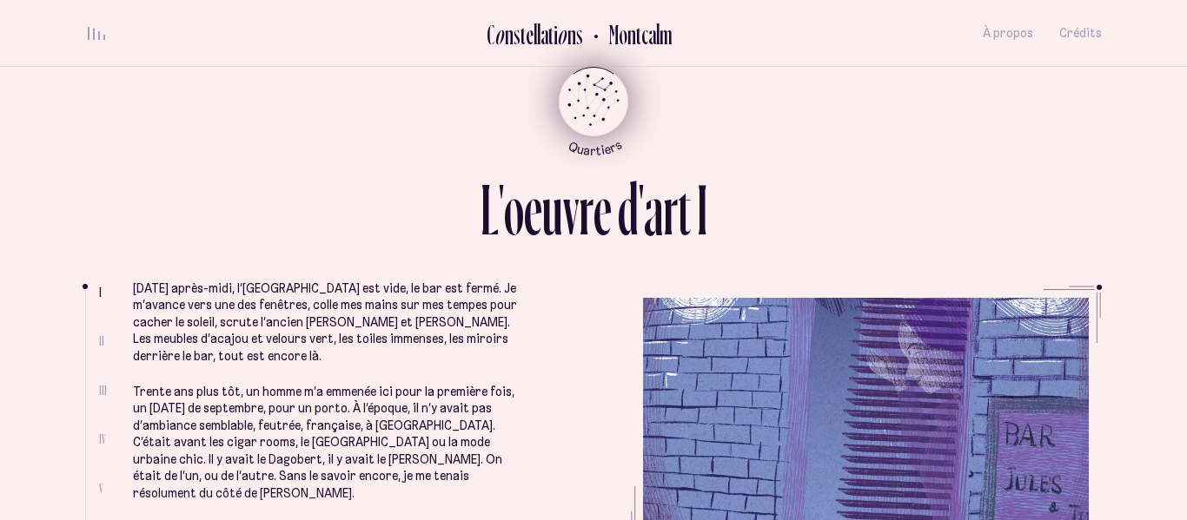
click at [613, 102] on icon "Retour au menu principal" at bounding box center [593, 100] width 52 height 52
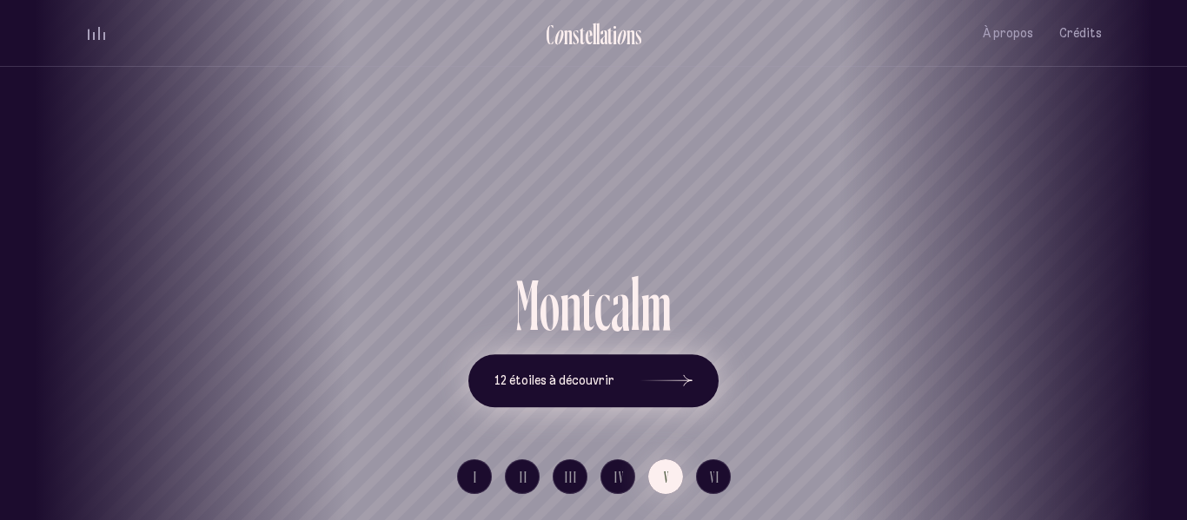
click at [637, 379] on button "12 étoiles à découvrir" at bounding box center [593, 381] width 250 height 54
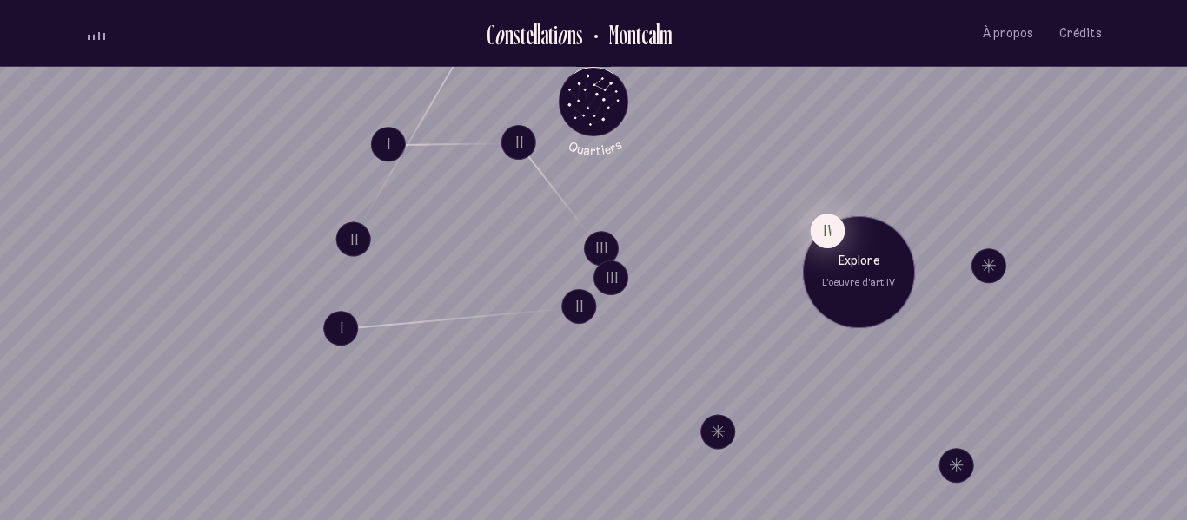
click at [825, 232] on button "IV" at bounding box center [827, 230] width 35 height 35
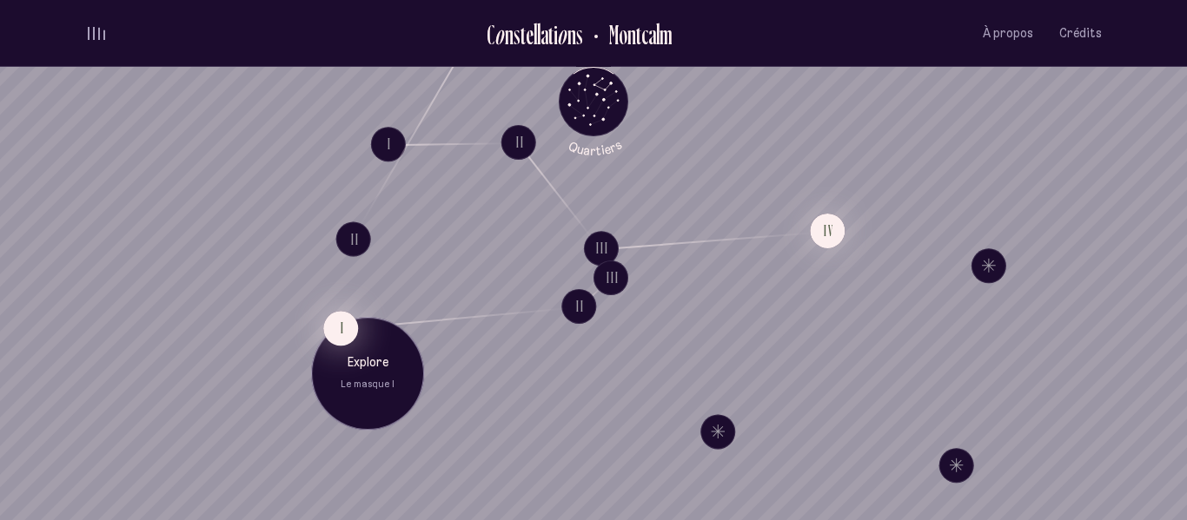
click at [347, 322] on button "I" at bounding box center [340, 328] width 35 height 35
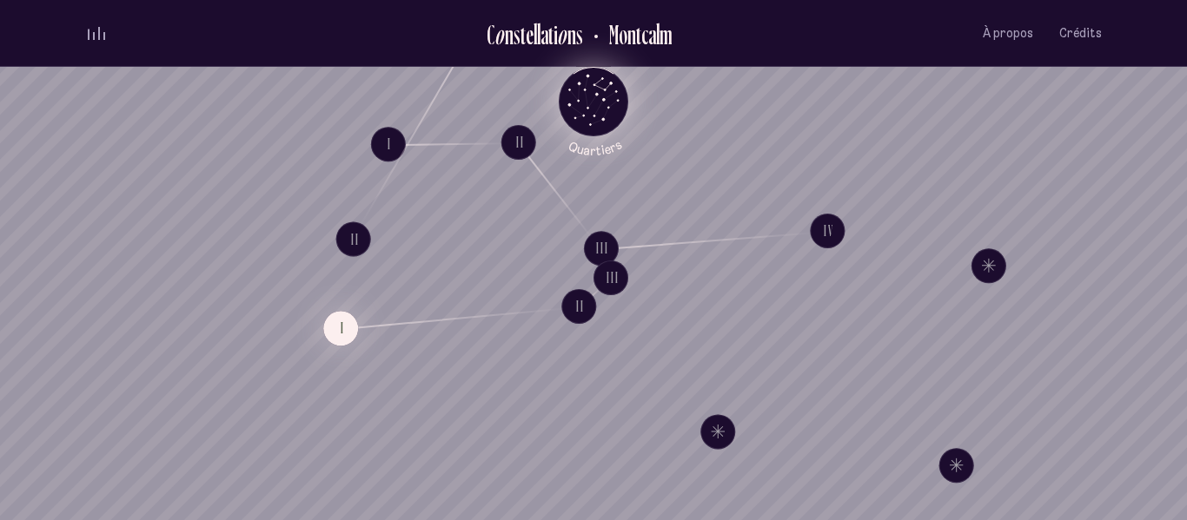
click at [613, 105] on icon "Quartiers" at bounding box center [594, 129] width 102 height 53
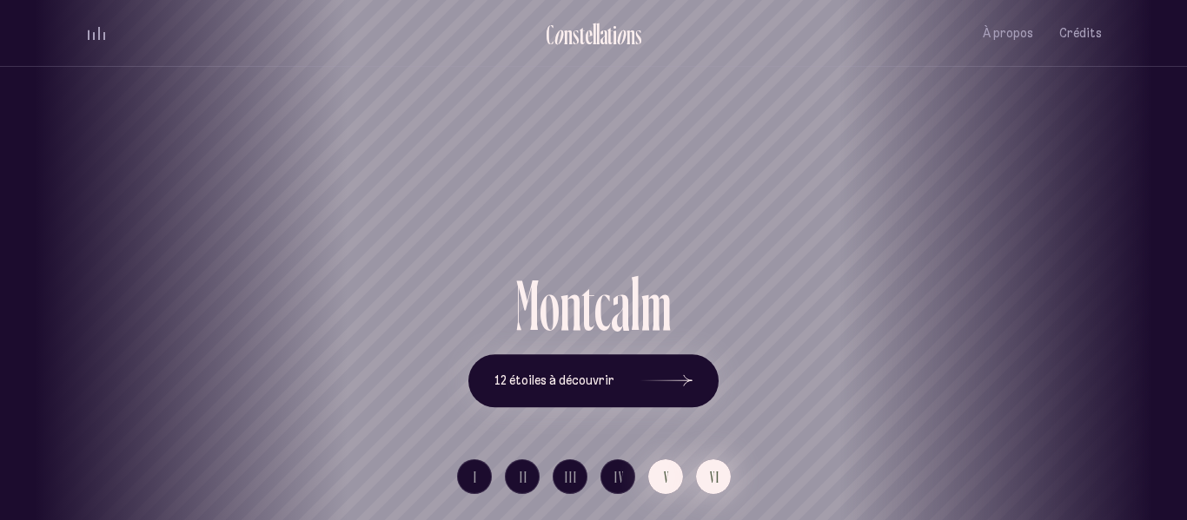
click at [716, 485] on span "VI" at bounding box center [715, 477] width 10 height 15
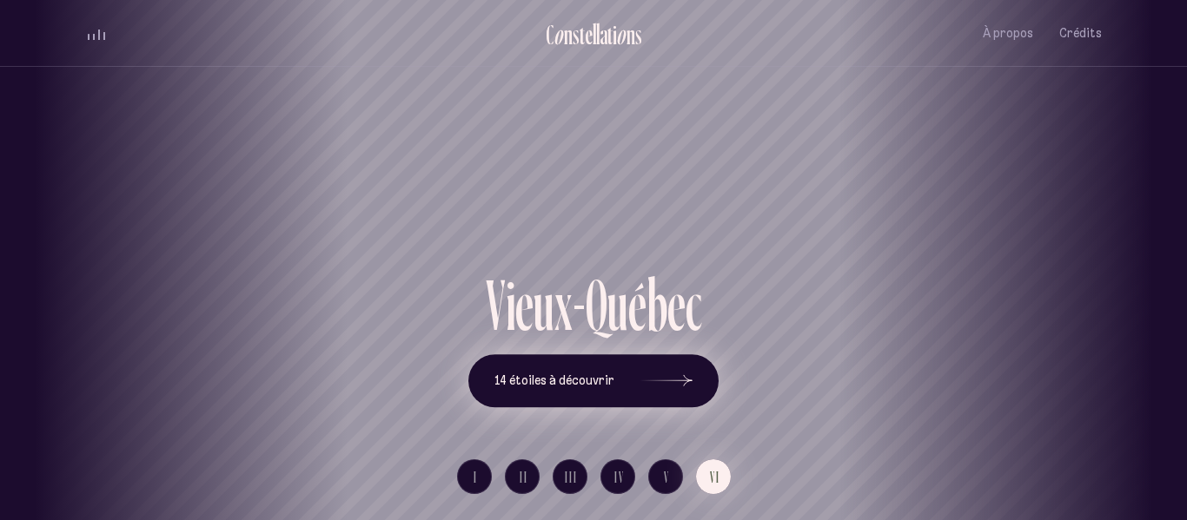
click at [557, 374] on span "14 étoiles à découvrir" at bounding box center [554, 381] width 120 height 15
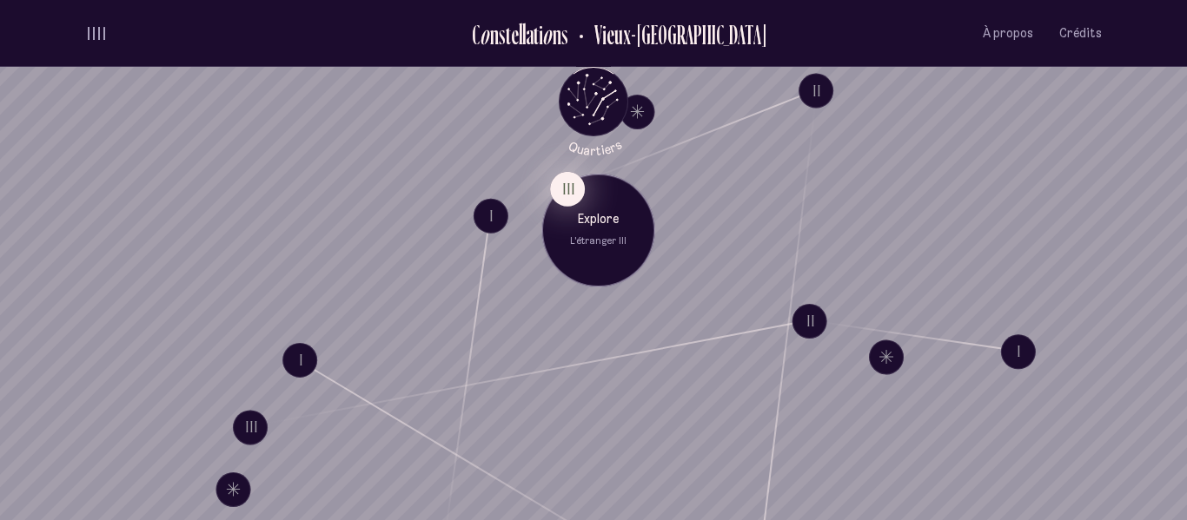
click at [566, 191] on button "III" at bounding box center [567, 188] width 35 height 35
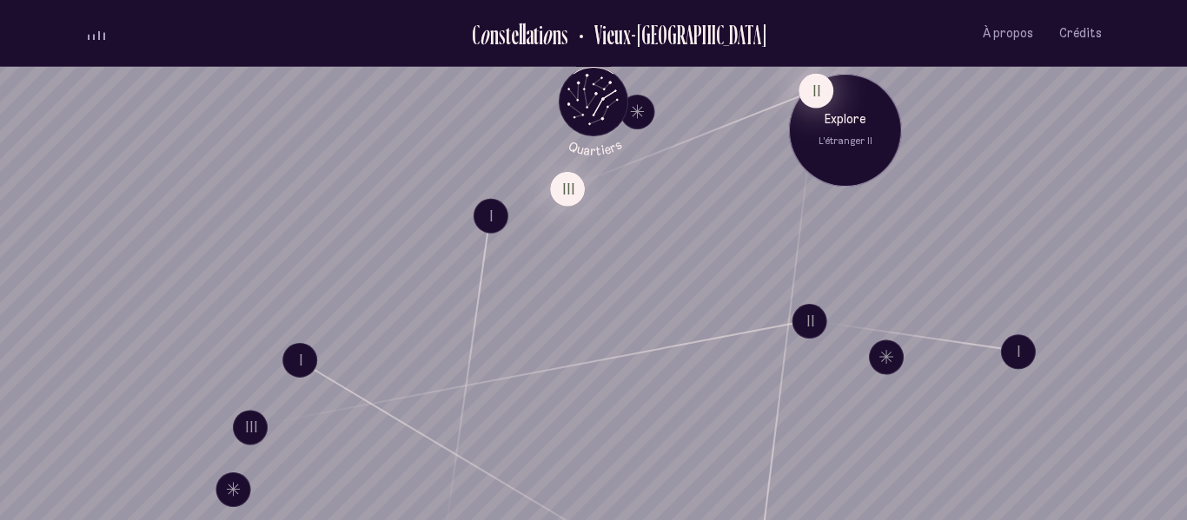
click at [818, 96] on button "II" at bounding box center [815, 90] width 35 height 35
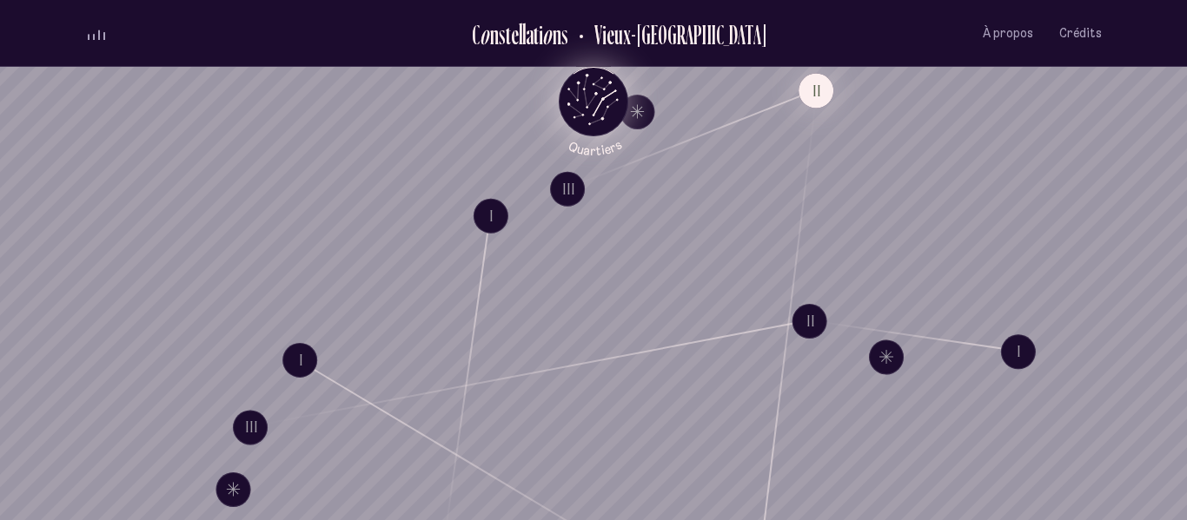
click at [604, 91] on icon "Retour au menu principal" at bounding box center [593, 100] width 52 height 52
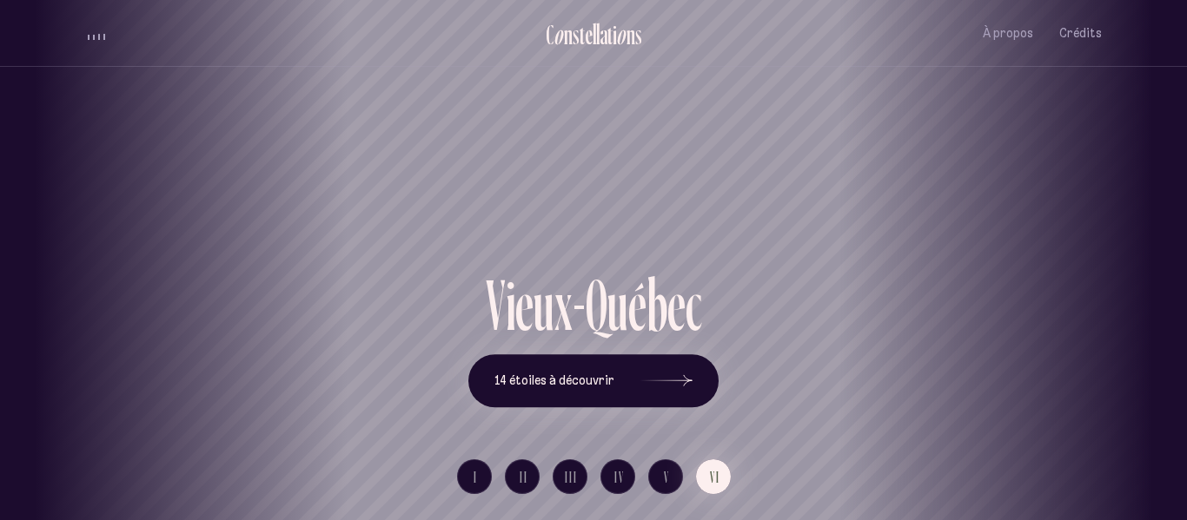
click at [759, 473] on div "I II III IV V VI" at bounding box center [593, 477] width 1017 height 87
click at [518, 480] on button "II" at bounding box center [522, 477] width 35 height 35
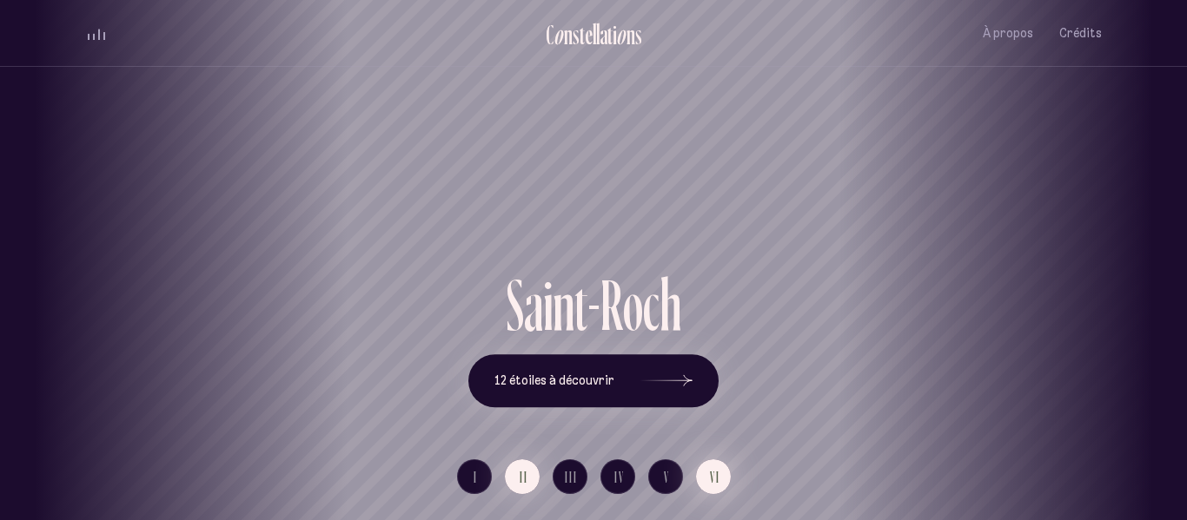
click at [715, 478] on span "VI" at bounding box center [715, 477] width 10 height 15
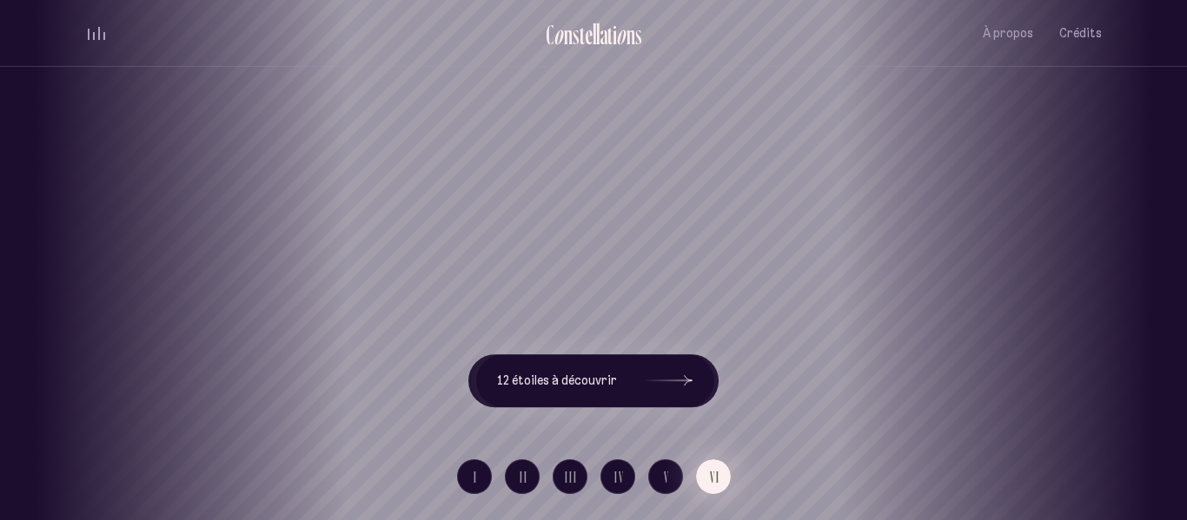
click at [715, 478] on span "VI" at bounding box center [715, 477] width 10 height 15
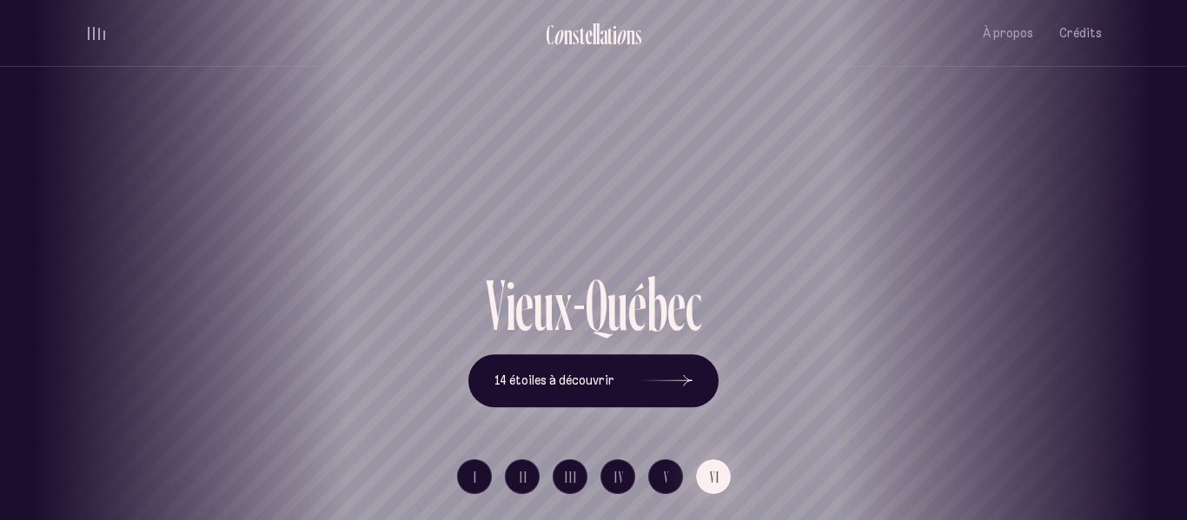
click at [766, 483] on div "I II III IV V VI" at bounding box center [593, 477] width 1017 height 87
click at [474, 480] on span "I" at bounding box center [476, 477] width 4 height 15
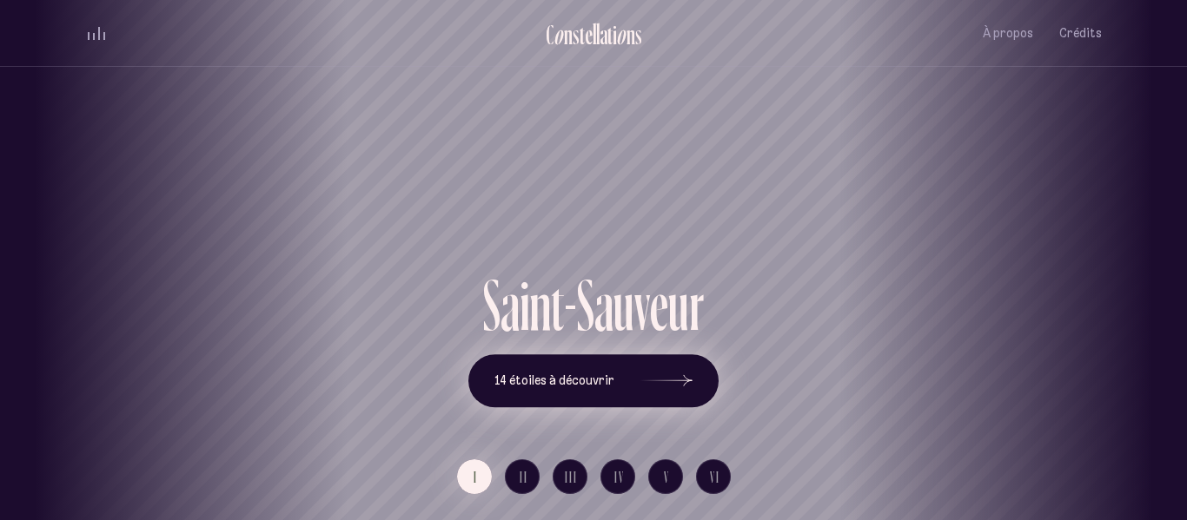
click at [547, 378] on span "14 étoiles à découvrir" at bounding box center [554, 381] width 120 height 15
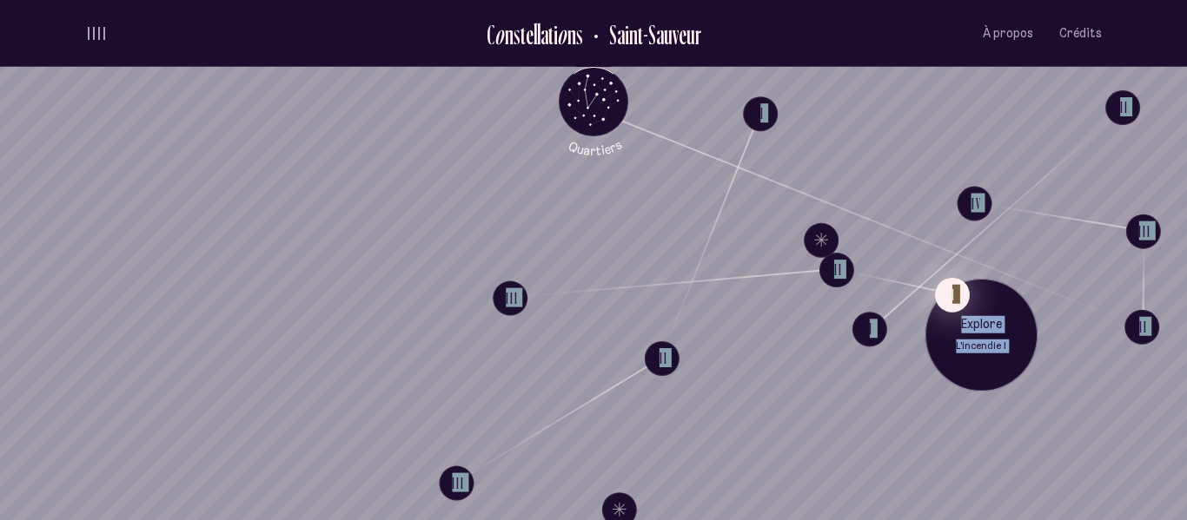
click at [954, 300] on button "I" at bounding box center [952, 294] width 35 height 35
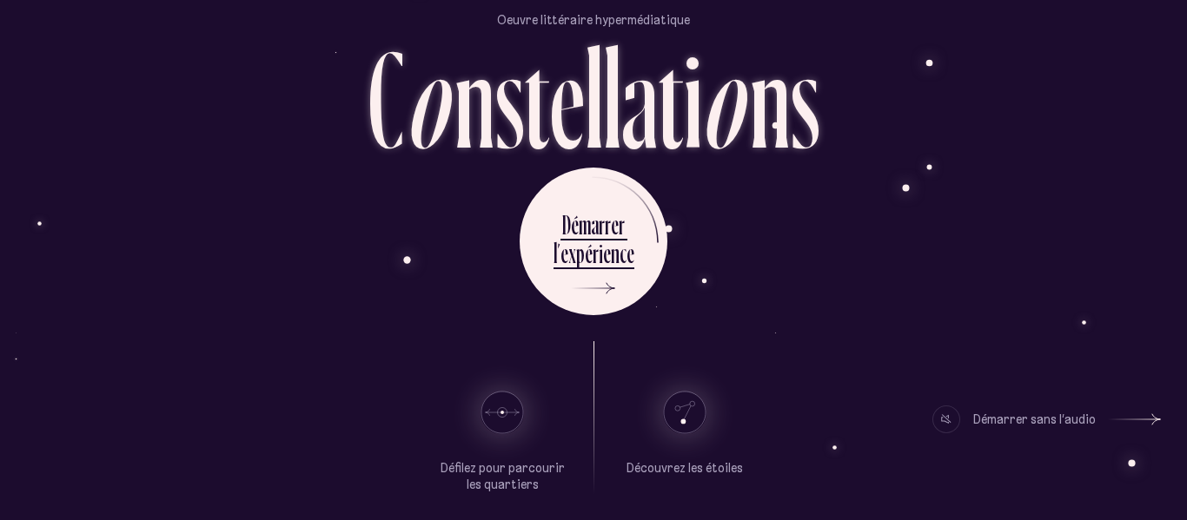
scroll to position [129, 0]
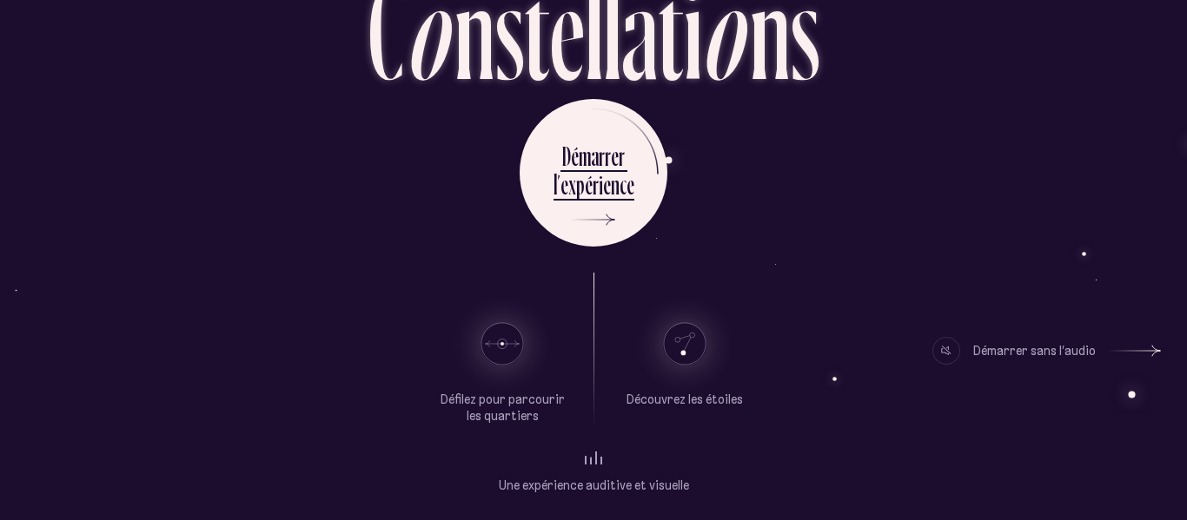
click at [500, 412] on p "Défilez pour parcourir les quartiers" at bounding box center [502, 409] width 130 height 34
click at [533, 407] on p "Défilez pour parcourir les quartiers" at bounding box center [502, 409] width 130 height 34
click at [1065, 351] on div "Démarrer sans l’audio" at bounding box center [1034, 351] width 123 height 28
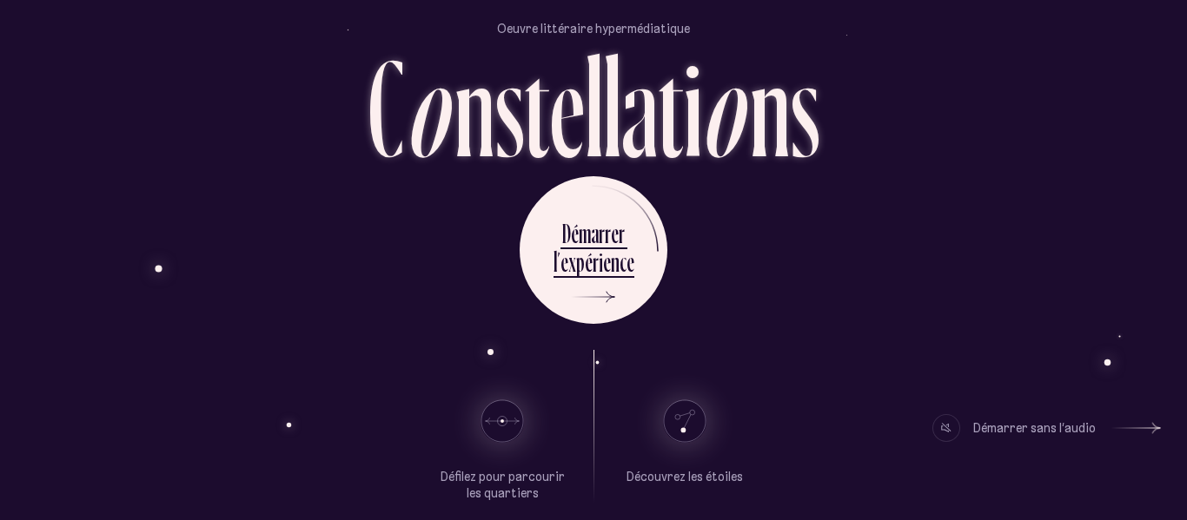
scroll to position [129, 0]
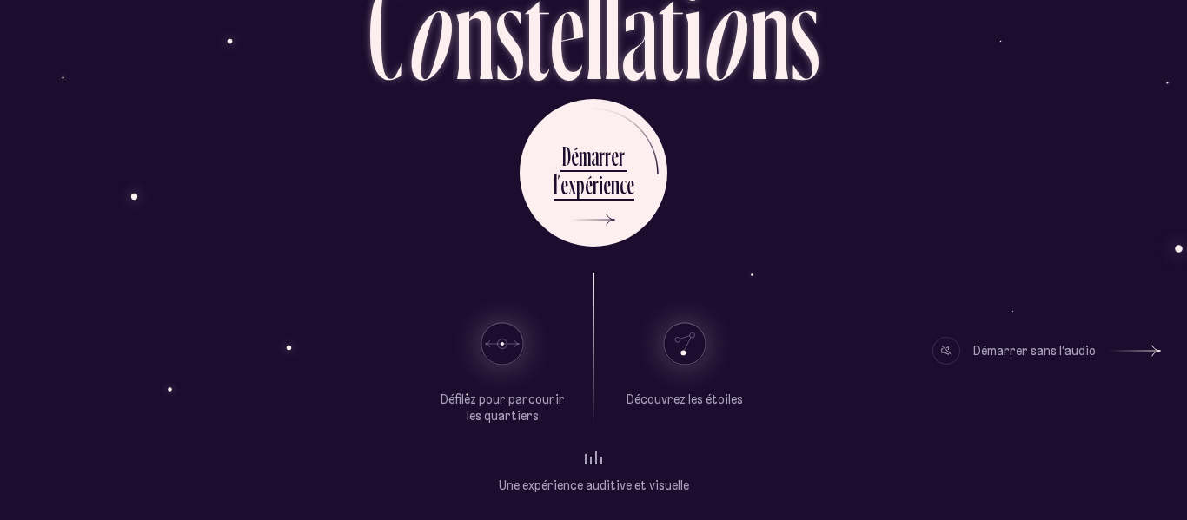
click at [720, 401] on p "Découvrez les étoiles" at bounding box center [684, 400] width 116 height 17
click at [692, 404] on p "Découvrez les étoiles" at bounding box center [684, 400] width 116 height 17
click at [689, 348] on use at bounding box center [685, 344] width 42 height 42
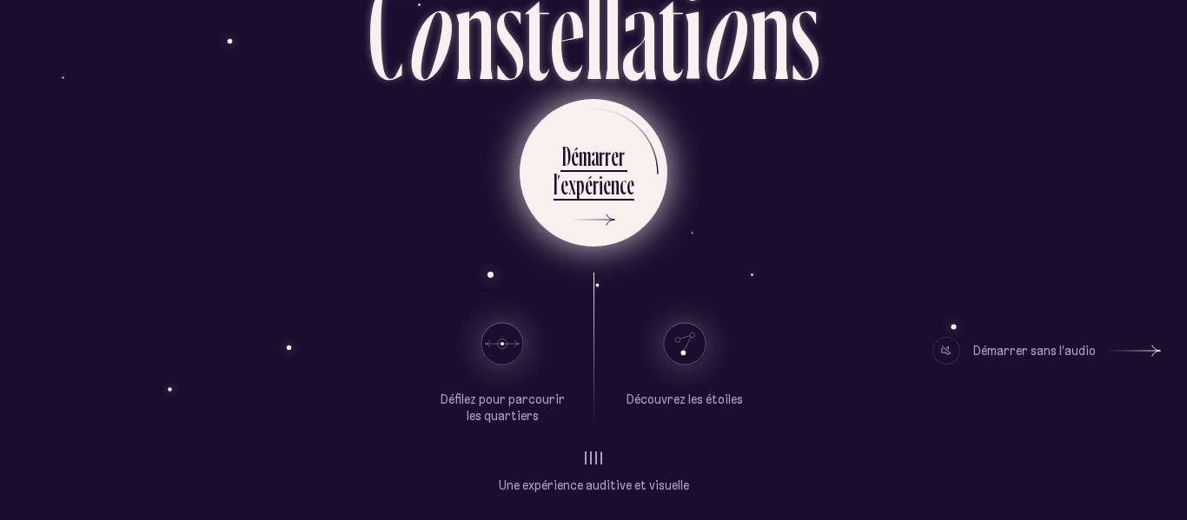
click at [588, 176] on div "é" at bounding box center [589, 185] width 8 height 34
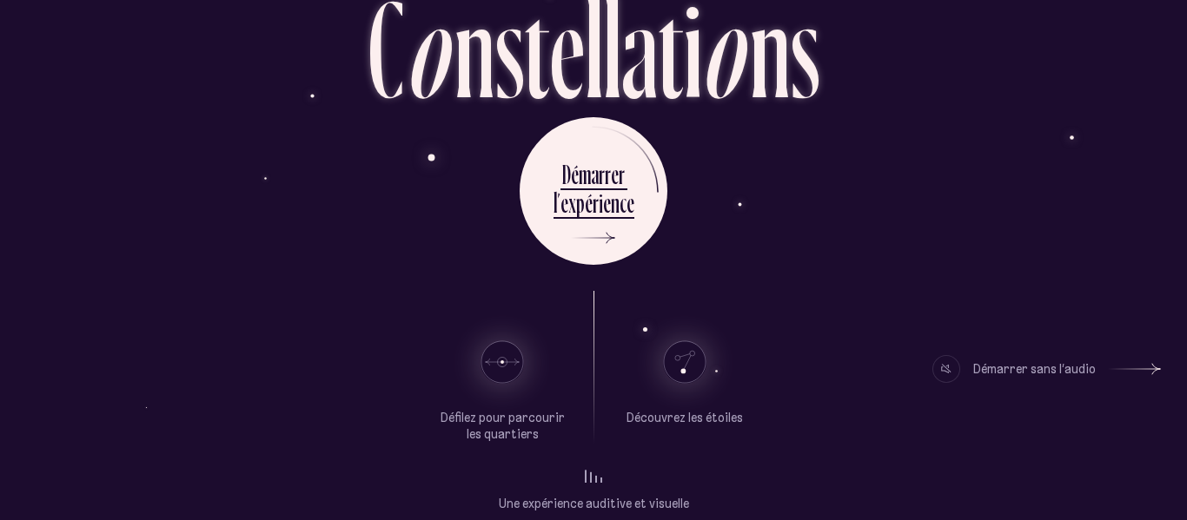
scroll to position [129, 0]
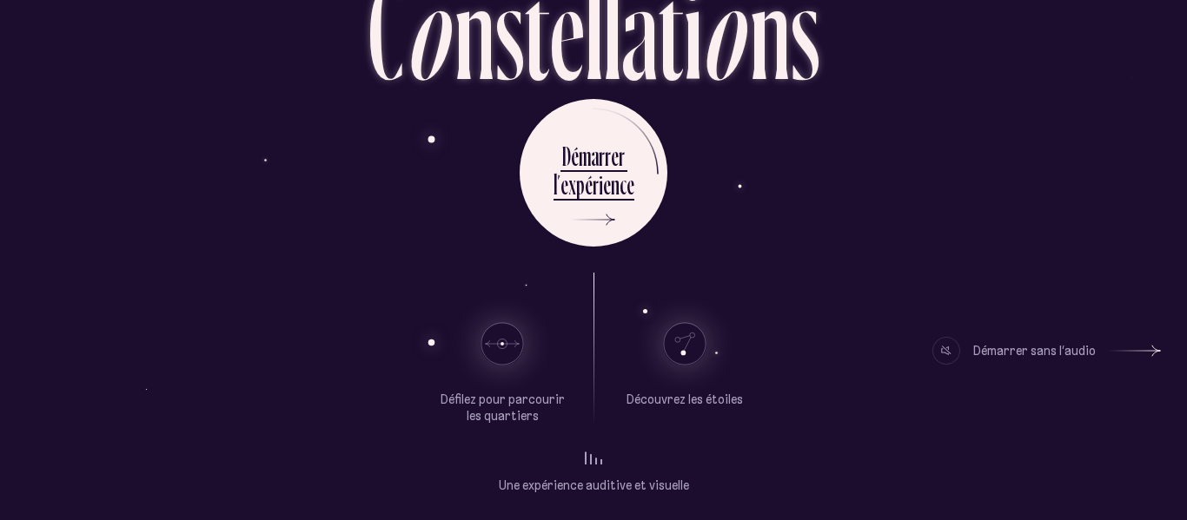
click at [481, 411] on p "Défilez pour parcourir les quartiers" at bounding box center [502, 409] width 130 height 34
click at [689, 398] on p "Découvrez les étoiles" at bounding box center [684, 400] width 116 height 17
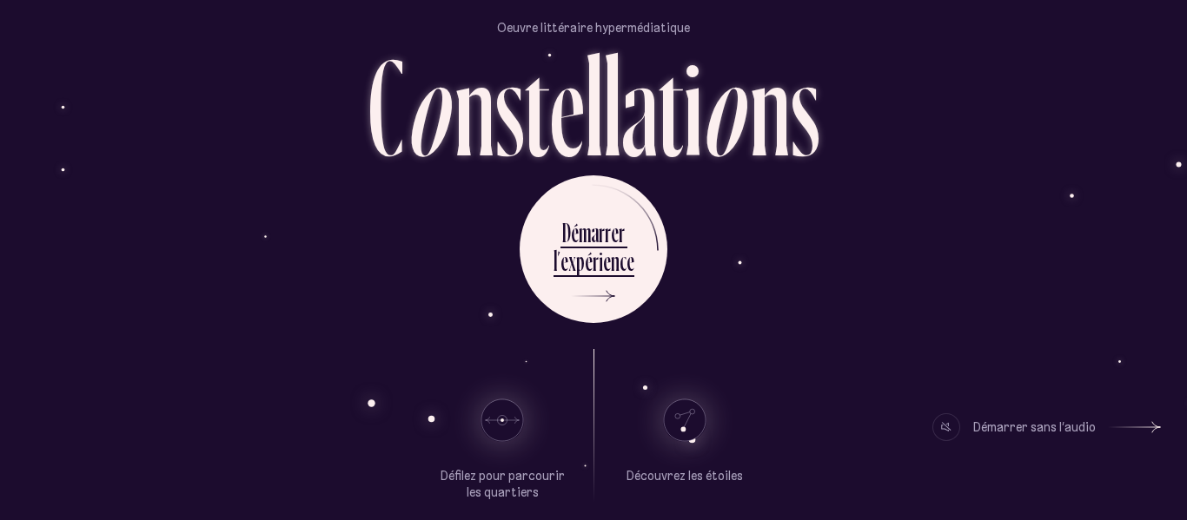
scroll to position [0, 0]
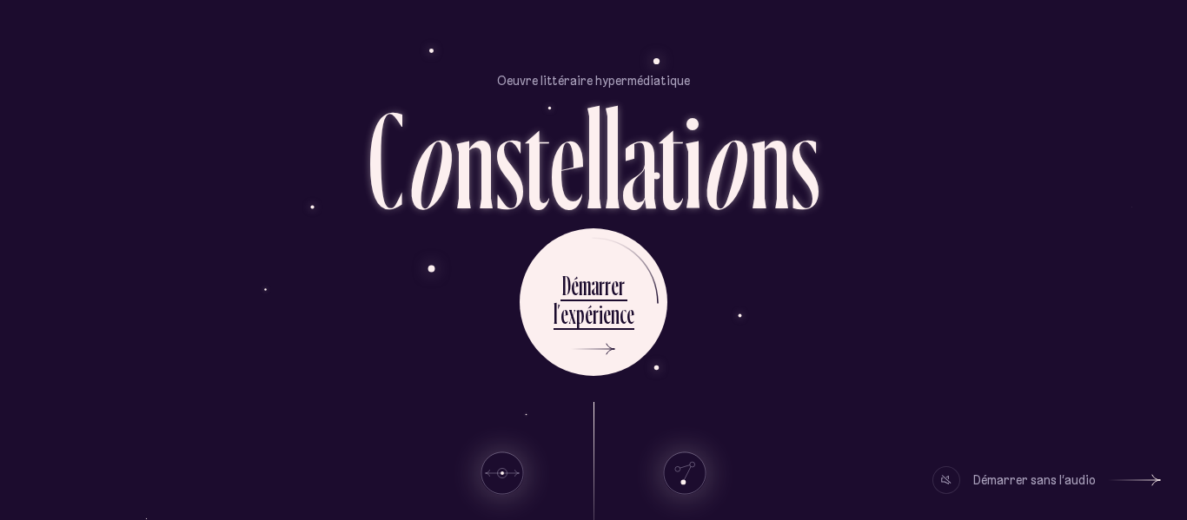
click at [593, 85] on p "Oeuvre littéraire hypermédiatique" at bounding box center [593, 80] width 193 height 17
click at [1035, 472] on div "Démarrer sans l’audio" at bounding box center [1034, 481] width 123 height 28
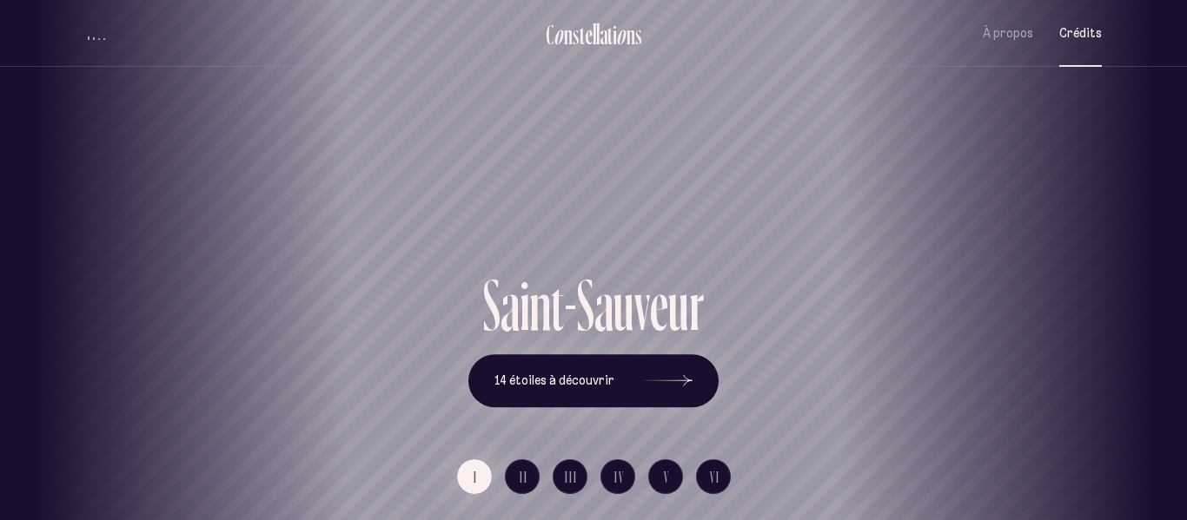
click at [1076, 35] on span "Crédits" at bounding box center [1080, 33] width 43 height 15
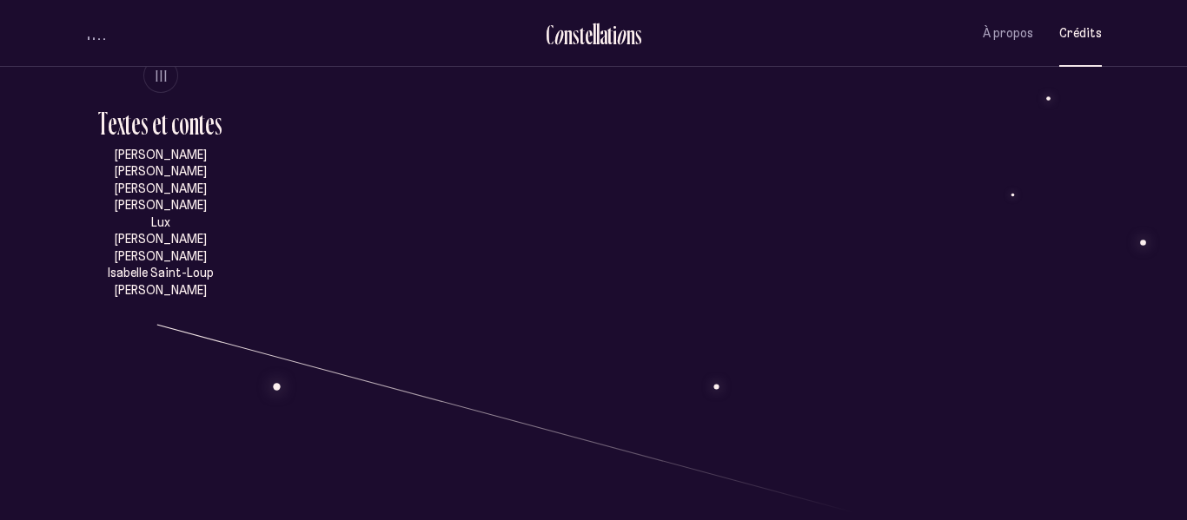
scroll to position [957, 0]
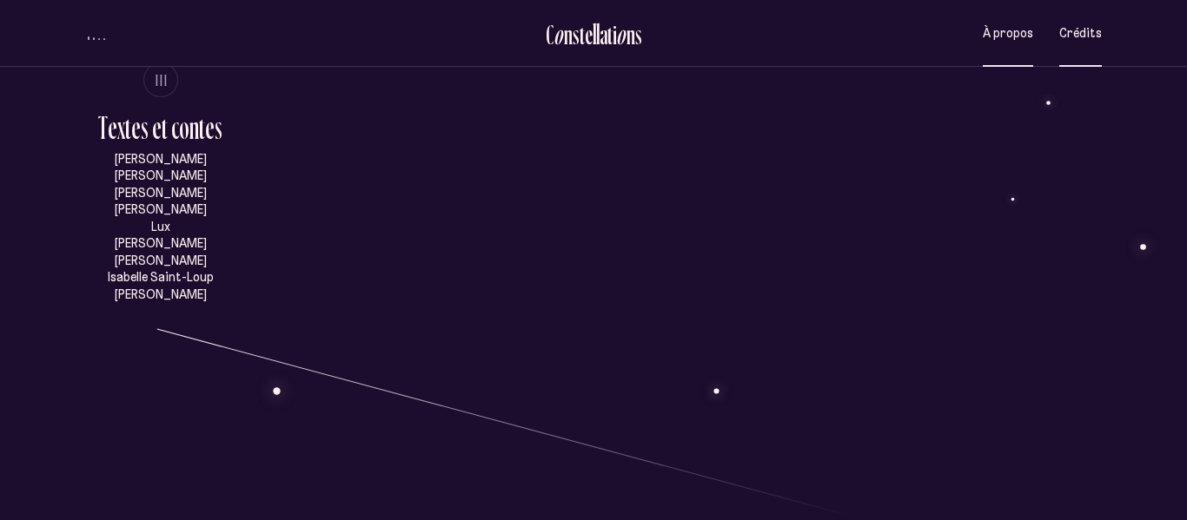
click at [1007, 35] on span "À propos" at bounding box center [1008, 33] width 50 height 15
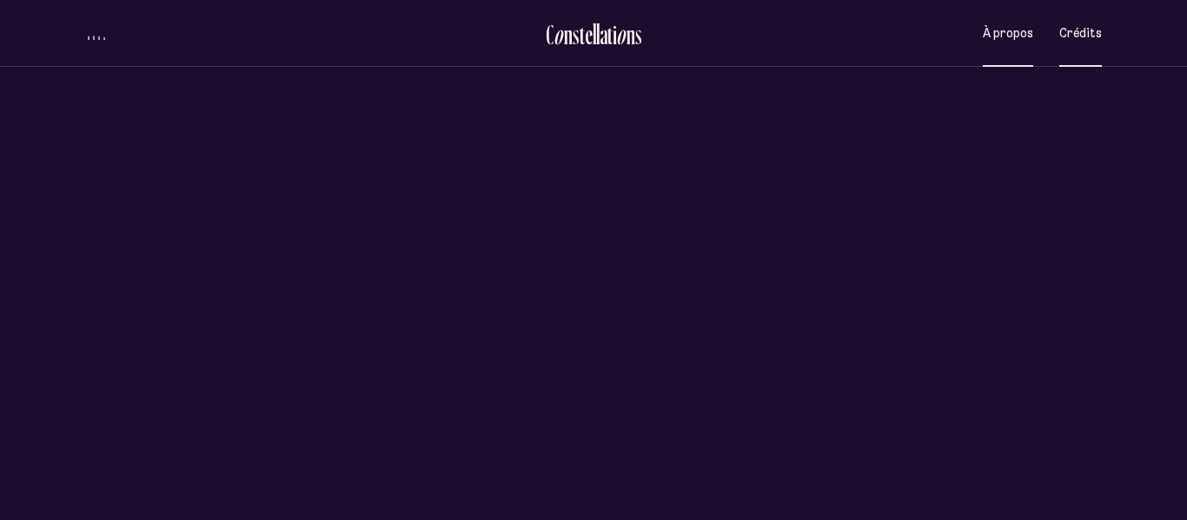
scroll to position [0, 0]
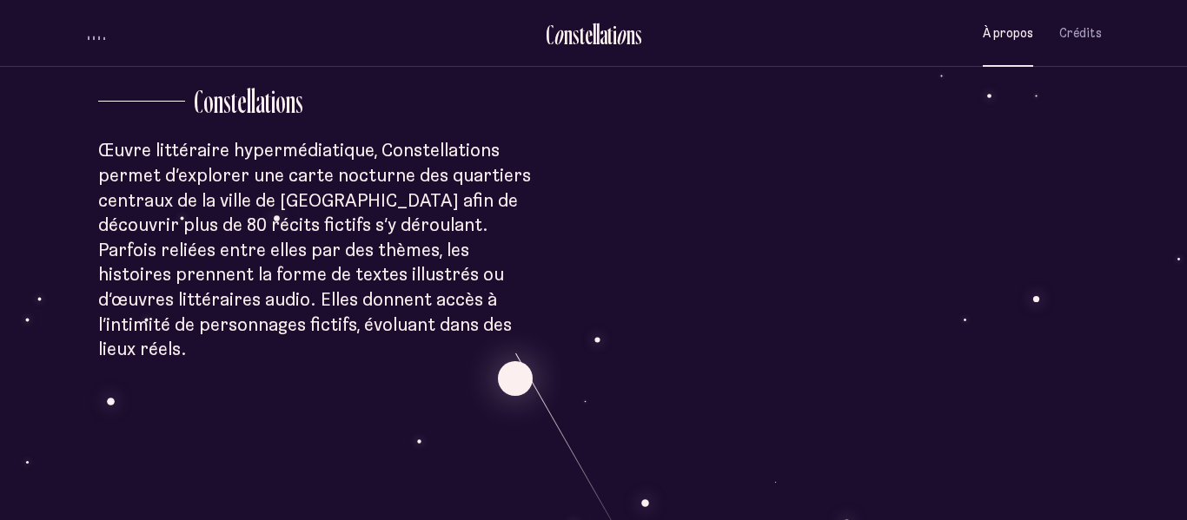
scroll to position [493, 0]
